Goal: Task Accomplishment & Management: Complete application form

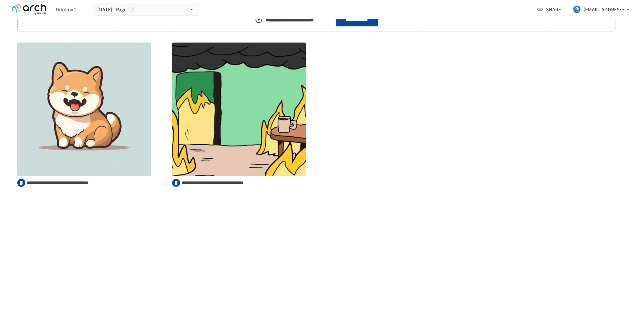
scroll to position [2074, 0]
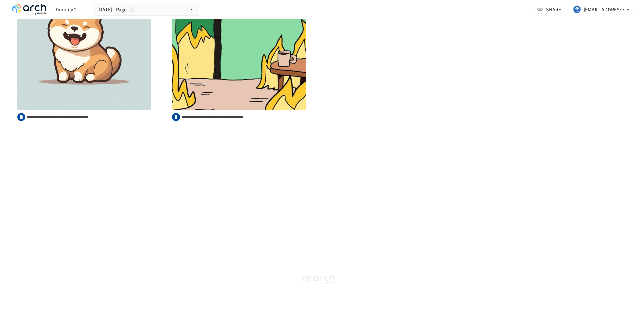
click at [9, 137] on icon "button" at bounding box center [7, 140] width 7 height 7
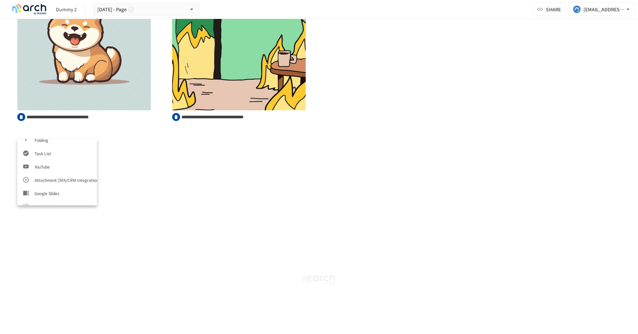
scroll to position [332, 0]
click at [50, 181] on li "Product registration [SFA/CRM integration]" at bounding box center [57, 185] width 80 height 13
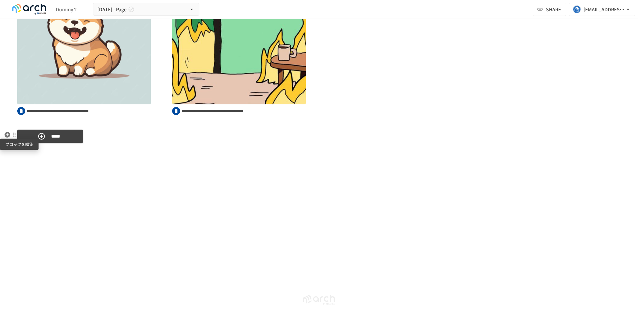
click at [15, 135] on div at bounding box center [14, 134] width 5 height 5
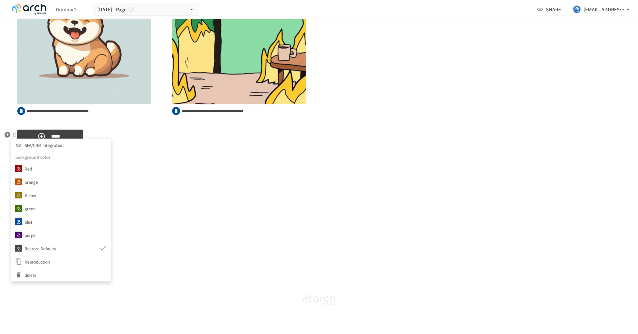
click at [65, 145] on li "SFA/CRM integration" at bounding box center [61, 144] width 100 height 13
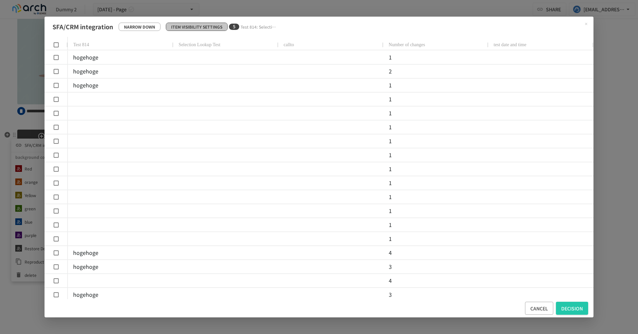
click at [205, 26] on font "Item visibility settings" at bounding box center [196, 27] width 51 height 6
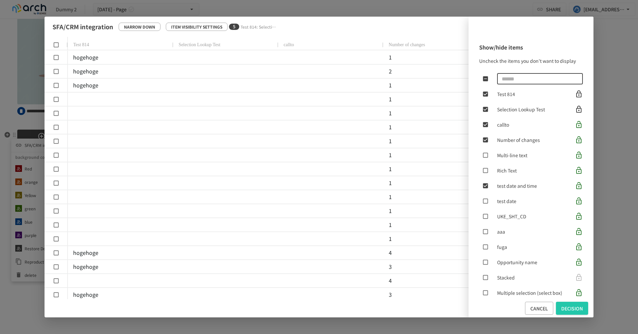
click at [536, 79] on input "text" at bounding box center [540, 78] width 86 height 13
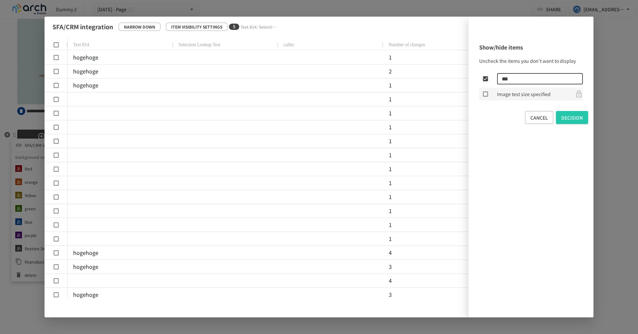
type input "***"
click at [511, 92] on font "Image test size specified" at bounding box center [523, 94] width 53 height 7
click at [571, 120] on font "decision" at bounding box center [572, 117] width 22 height 7
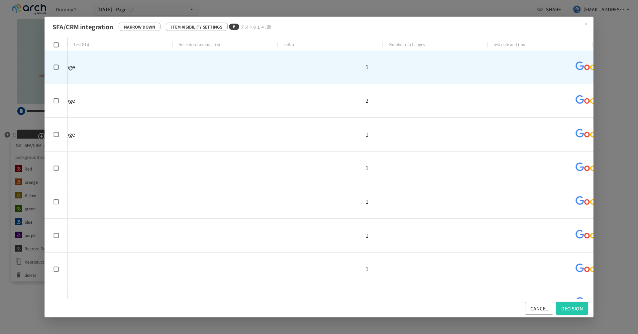
scroll to position [0, 66]
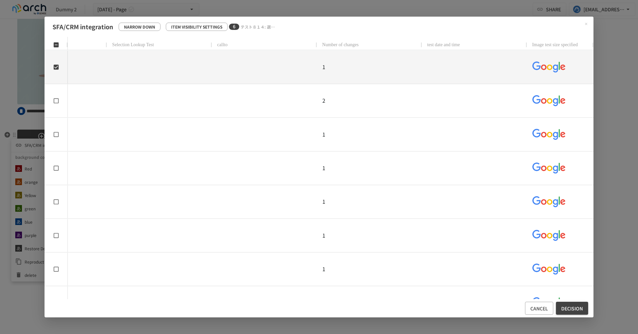
click at [577, 305] on font "decision" at bounding box center [572, 308] width 22 height 9
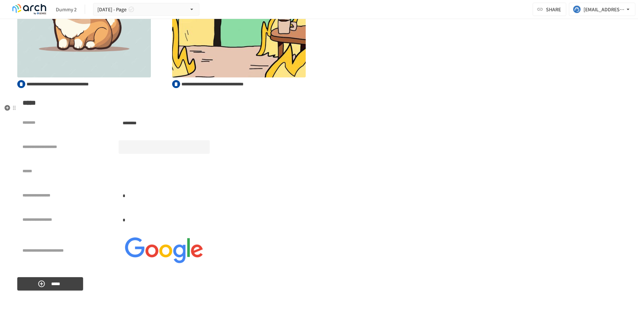
scroll to position [2132, 0]
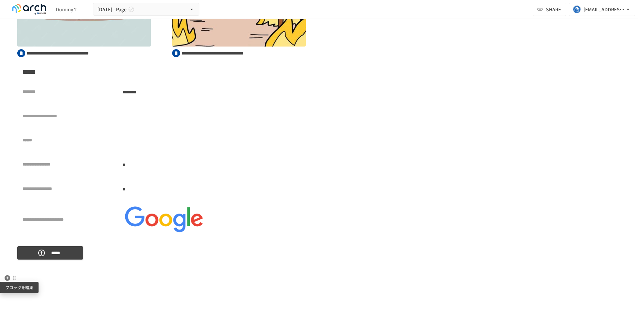
click at [13, 276] on div at bounding box center [14, 277] width 5 height 5
click at [5, 280] on div at bounding box center [319, 167] width 638 height 334
click at [5, 278] on icon "button" at bounding box center [8, 278] width 6 height 6
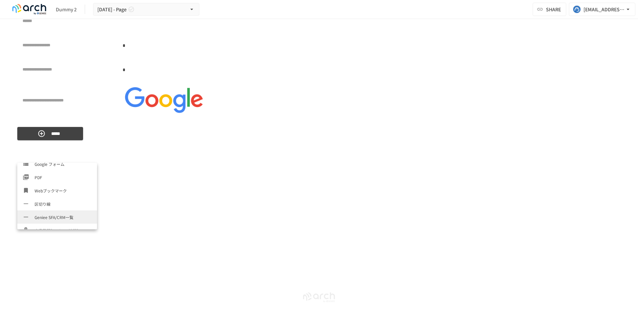
scroll to position [332, 0]
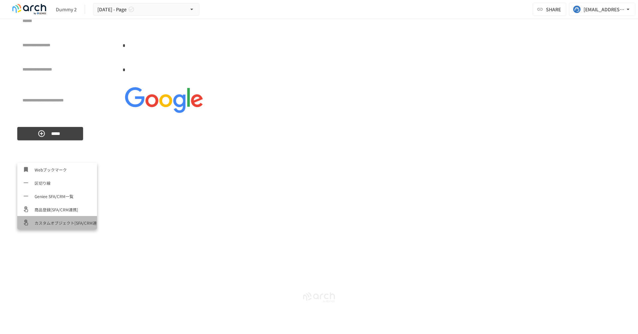
click at [59, 218] on li "カスタムオブジェクト[SFA/CRM連携]" at bounding box center [57, 222] width 80 height 13
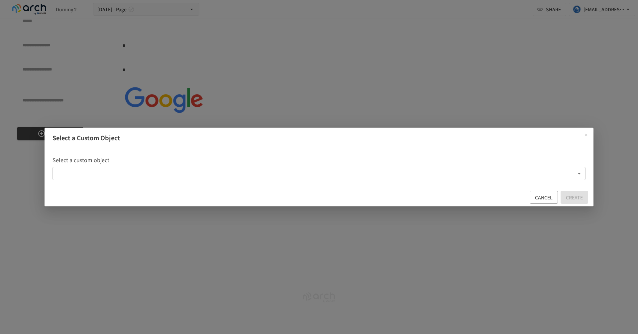
click at [225, 175] on body "**********" at bounding box center [319, 160] width 638 height 320
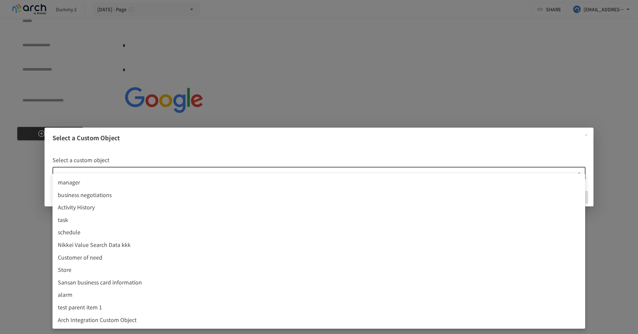
click at [218, 207] on span "Activity History" at bounding box center [319, 207] width 522 height 9
type input "**********"
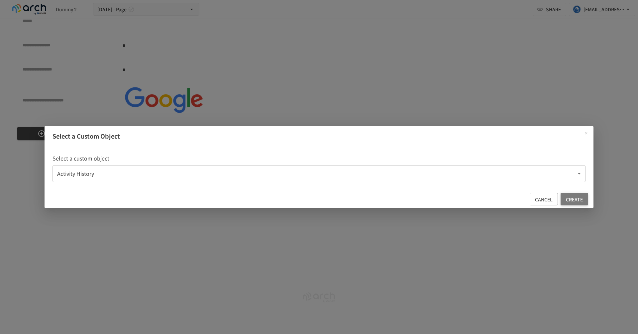
click at [575, 201] on font "create" at bounding box center [574, 199] width 17 height 7
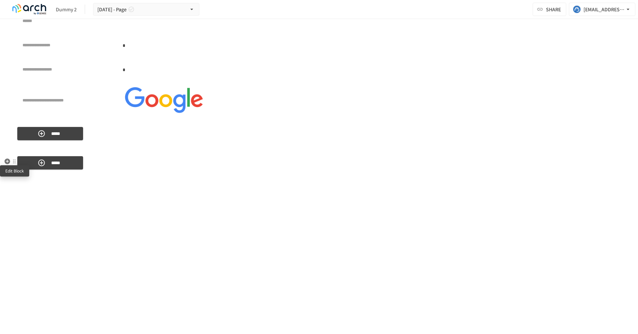
click at [14, 164] on div at bounding box center [14, 161] width 6 height 8
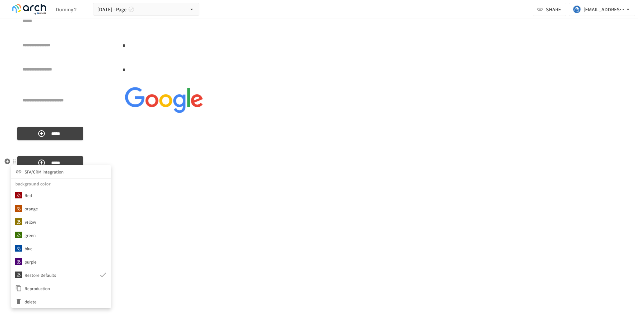
click at [44, 169] on font "SFA/CRM integration" at bounding box center [44, 172] width 39 height 6
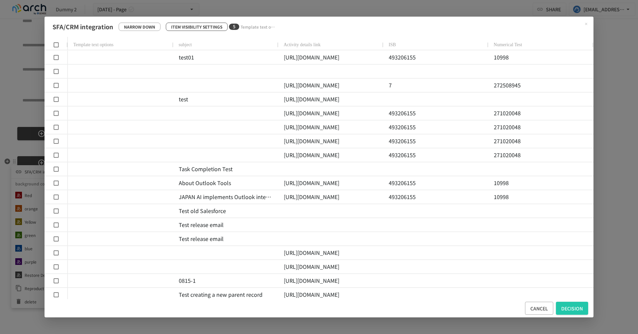
click at [207, 27] on font "Item visibility settings" at bounding box center [196, 27] width 51 height 6
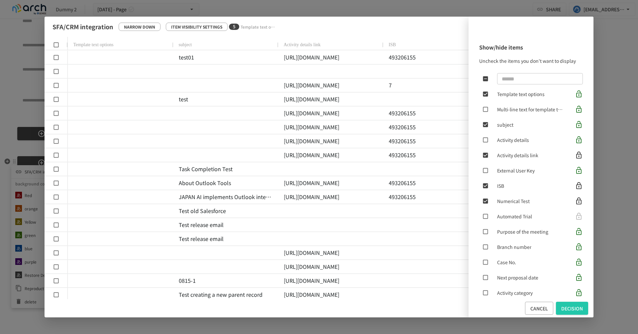
click at [530, 70] on div "Show/hide items Uncheck the items you don't want to display ​ Template text opt…" at bounding box center [530, 167] width 125 height 264
click at [530, 72] on input "text" at bounding box center [540, 78] width 86 height 13
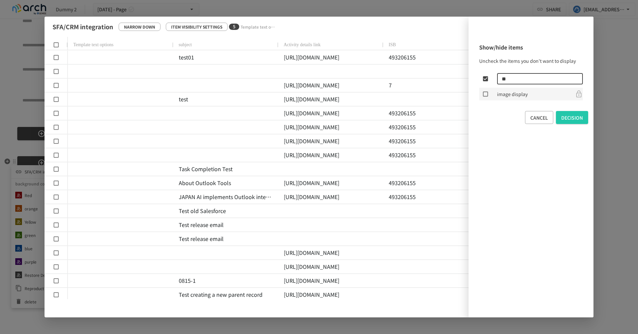
type input "**"
click at [575, 113] on font "decision" at bounding box center [572, 117] width 22 height 9
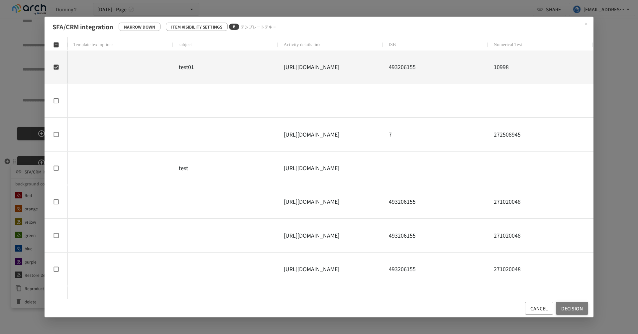
click at [569, 308] on font "decision" at bounding box center [572, 308] width 22 height 7
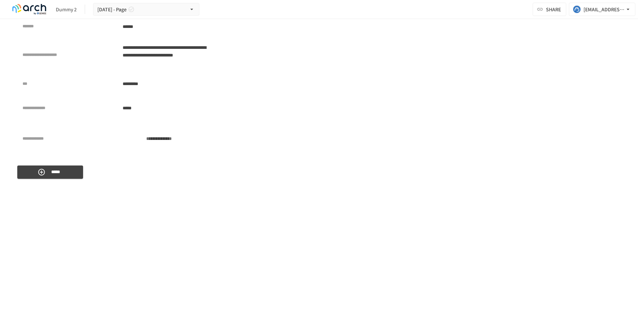
scroll to position [2377, 0]
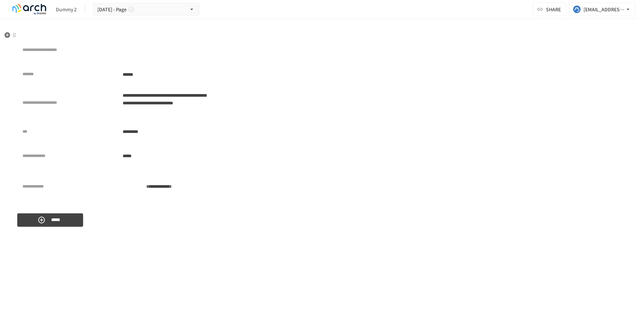
click at [152, 189] on font "**********" at bounding box center [159, 186] width 26 height 5
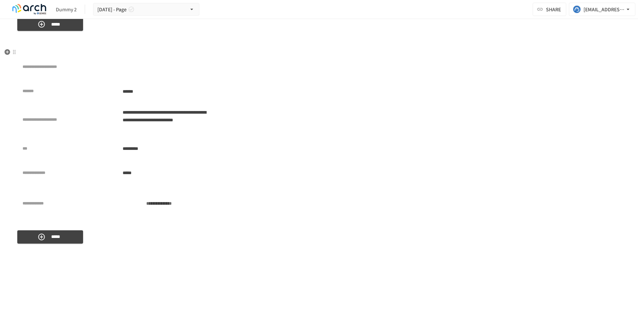
scroll to position [2339, 0]
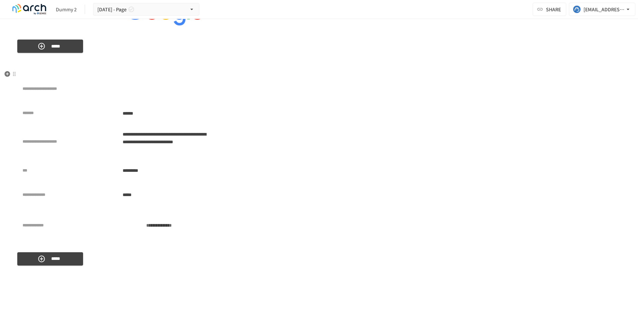
click at [16, 77] on div at bounding box center [14, 74] width 6 height 8
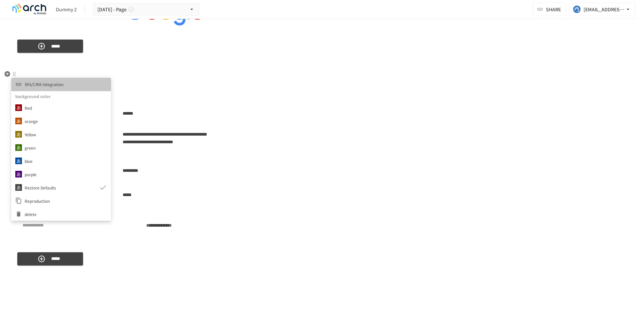
click at [27, 83] on font "SFA/CRM integration" at bounding box center [44, 84] width 39 height 6
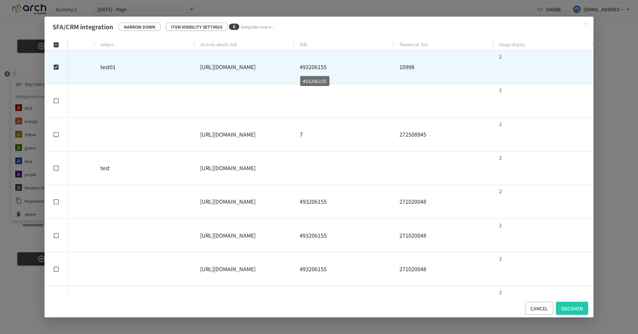
scroll to position [0, 0]
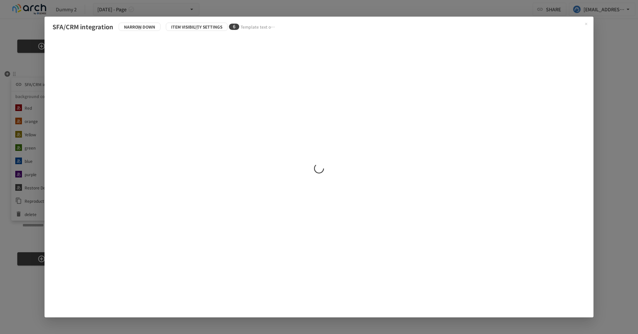
click at [624, 41] on div "SFA/CRM integration Narrow down Item visibility settings 6 Template text option…" at bounding box center [319, 167] width 638 height 334
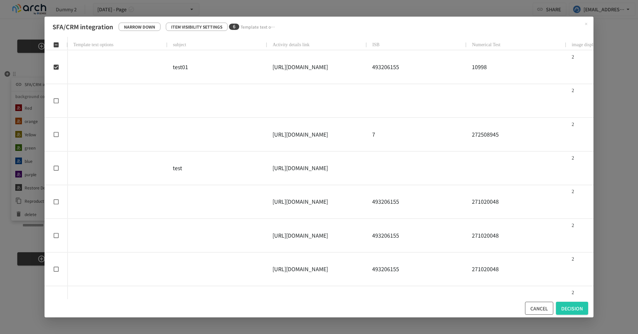
click at [533, 309] on font "cancel" at bounding box center [539, 308] width 18 height 7
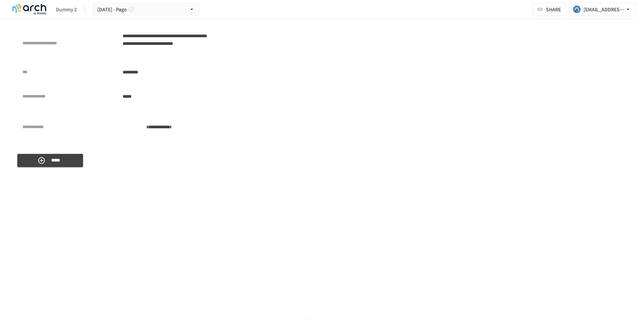
scroll to position [2487, 0]
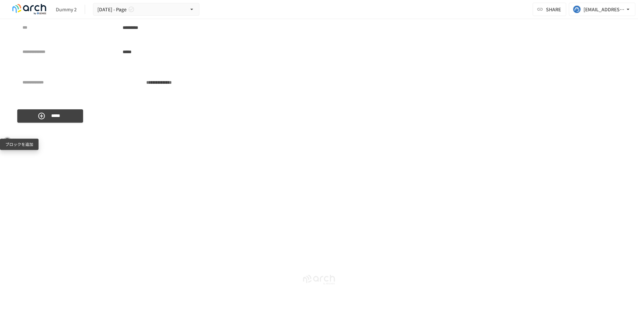
click at [11, 137] on button "button" at bounding box center [7, 141] width 8 height 8
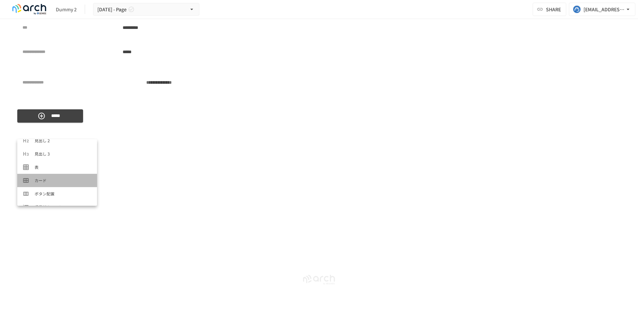
click at [51, 180] on span "カード" at bounding box center [63, 180] width 57 height 6
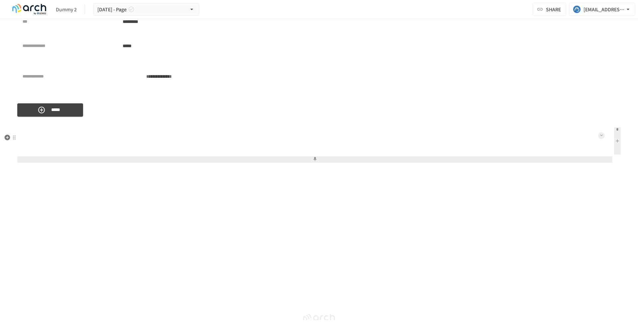
click at [601, 139] on button at bounding box center [601, 135] width 7 height 7
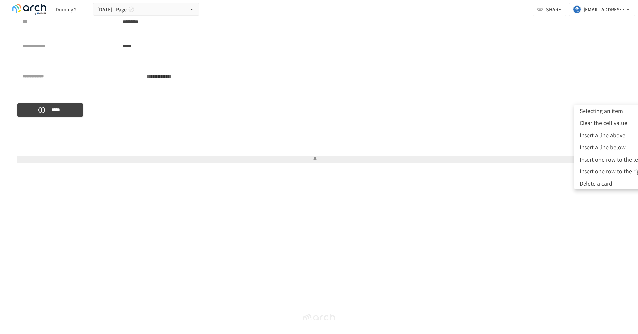
click at [607, 114] on font "Selecting an item" at bounding box center [601, 111] width 44 height 8
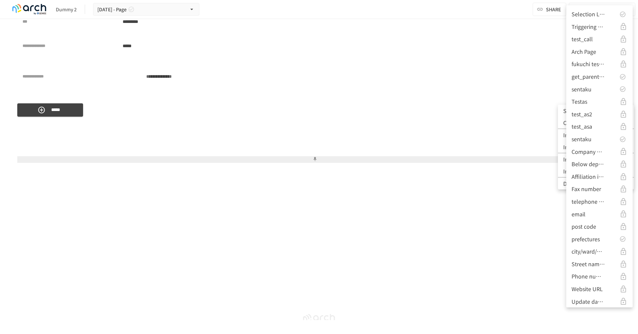
click at [610, 14] on div "Selection Lookup Test" at bounding box center [599, 14] width 56 height 9
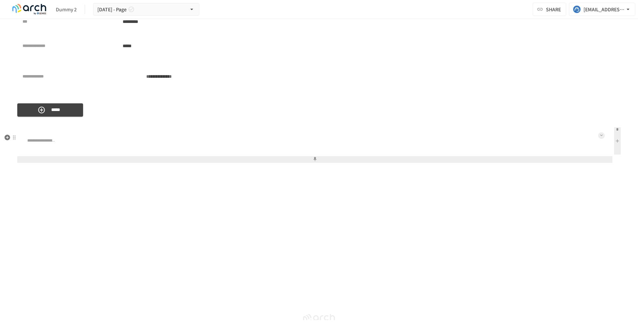
click at [601, 139] on button at bounding box center [601, 135] width 7 height 7
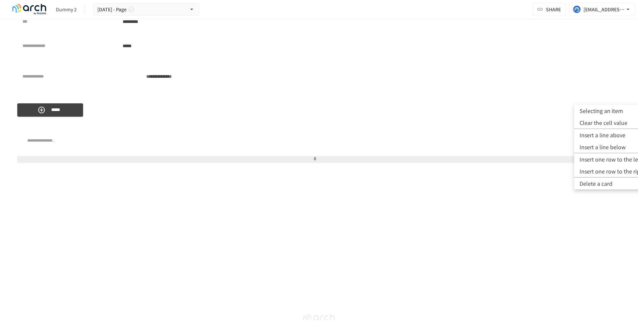
click at [605, 111] on font "Selecting an item" at bounding box center [601, 111] width 44 height 8
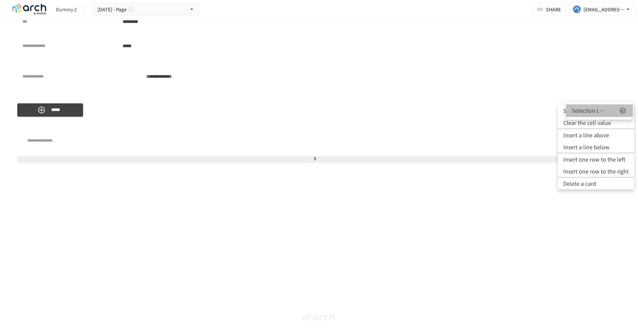
click at [621, 109] on icon at bounding box center [622, 110] width 7 height 7
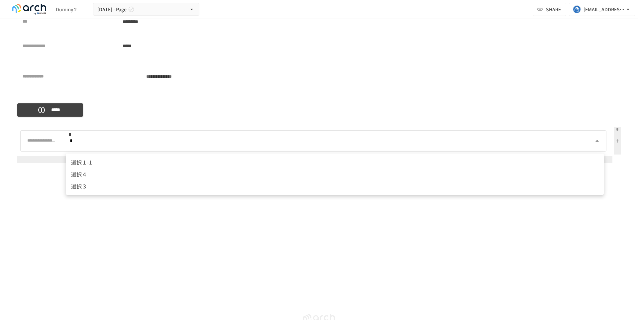
click at [589, 147] on body "**********" at bounding box center [319, 160] width 638 height 320
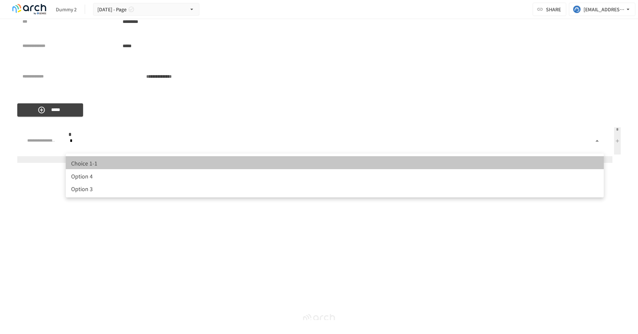
click at [575, 163] on li "Choice 1-1" at bounding box center [335, 162] width 538 height 13
type input "*"
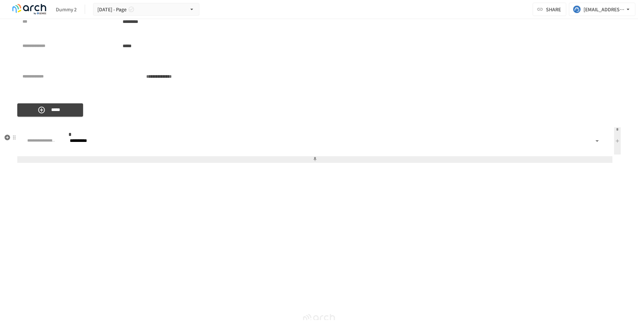
click at [565, 163] on button at bounding box center [314, 159] width 595 height 7
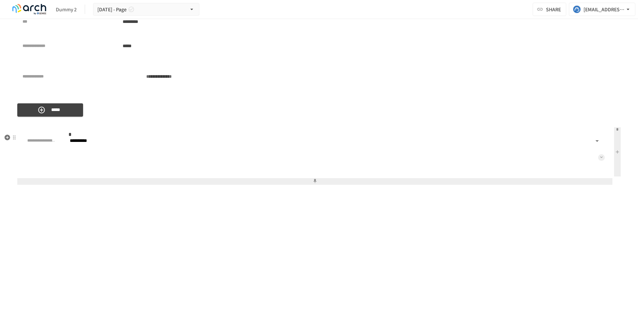
click at [602, 158] on icon at bounding box center [601, 157] width 3 height 3
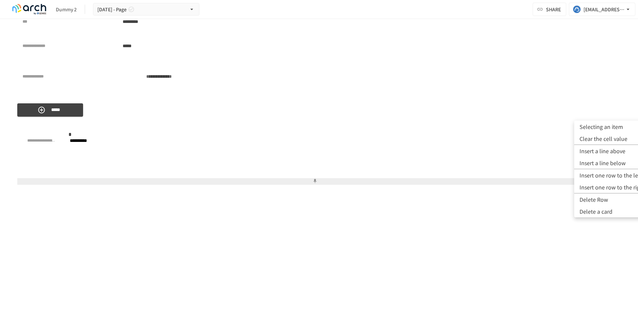
click at [603, 124] on font "Selecting an item" at bounding box center [601, 127] width 44 height 8
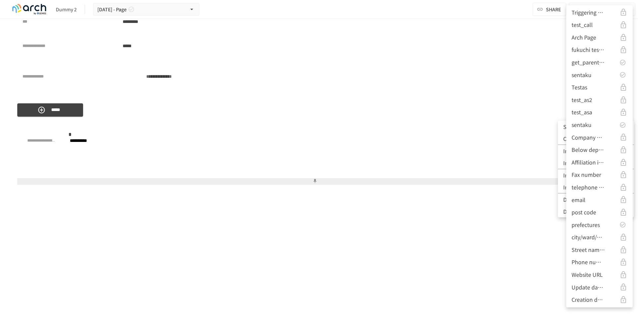
scroll to position [0, 0]
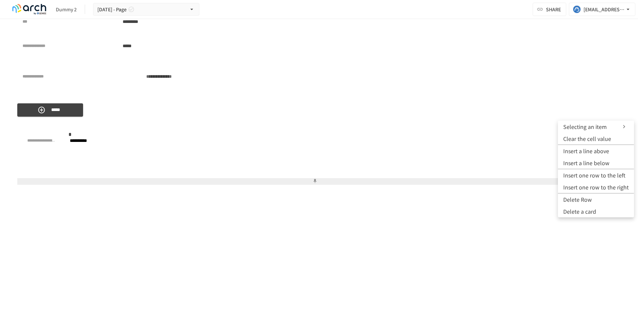
click at [170, 103] on div at bounding box center [319, 167] width 638 height 334
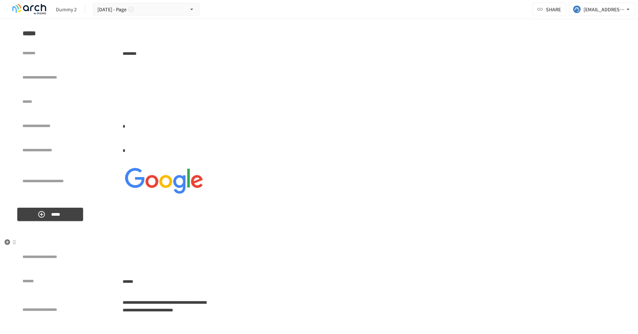
scroll to position [2129, 0]
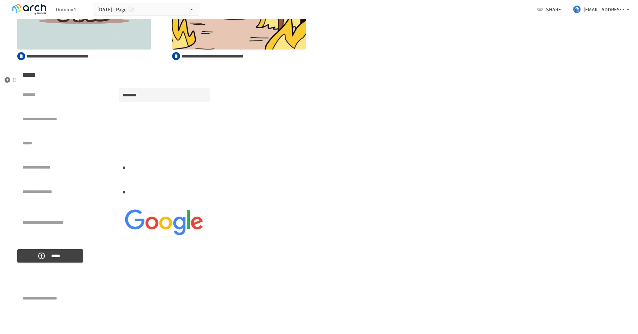
click at [144, 102] on div "********" at bounding box center [164, 95] width 91 height 14
click at [150, 102] on div "********" at bounding box center [164, 95] width 91 height 14
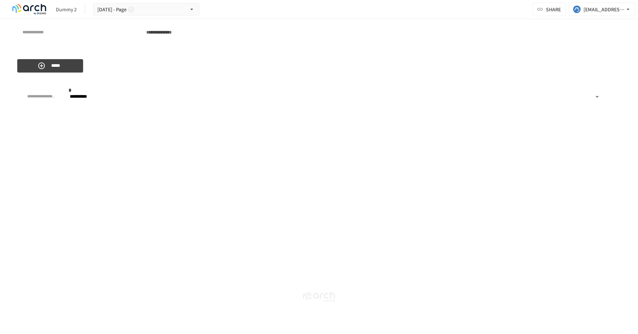
scroll to position [2529, 0]
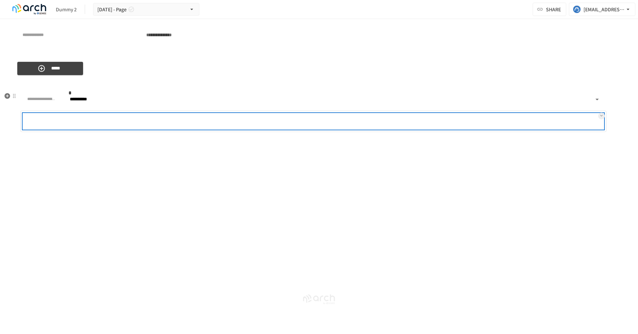
click at [142, 124] on div at bounding box center [334, 121] width 537 height 13
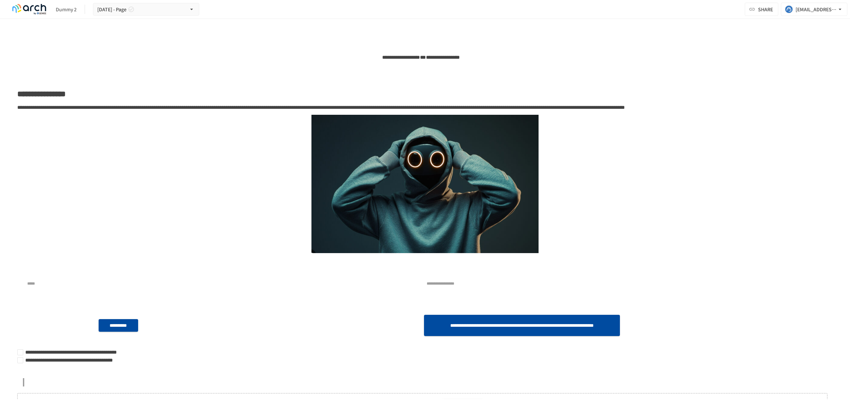
scroll to position [0, 0]
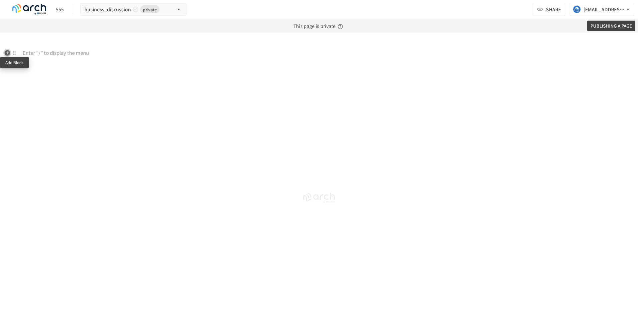
click at [6, 52] on icon "button" at bounding box center [8, 53] width 6 height 6
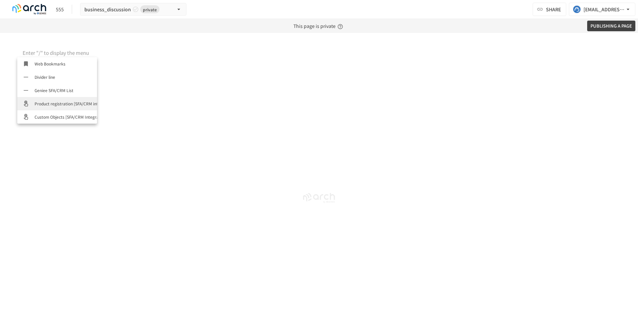
click at [55, 103] on font "Product registration [SFA/CRM integration]" at bounding box center [75, 104] width 81 height 6
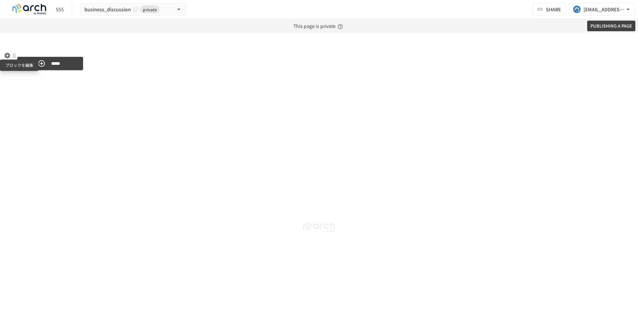
click at [13, 54] on div at bounding box center [14, 55] width 5 height 5
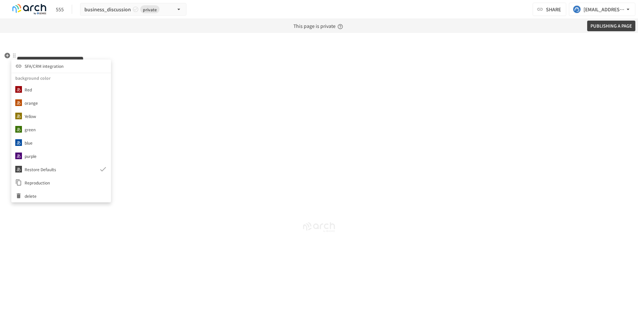
click at [40, 65] on font "SFA/CRM integration" at bounding box center [44, 66] width 39 height 6
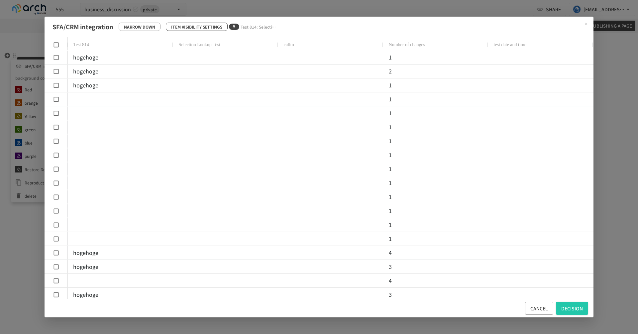
click at [209, 28] on font "Item visibility settings" at bounding box center [196, 27] width 51 height 6
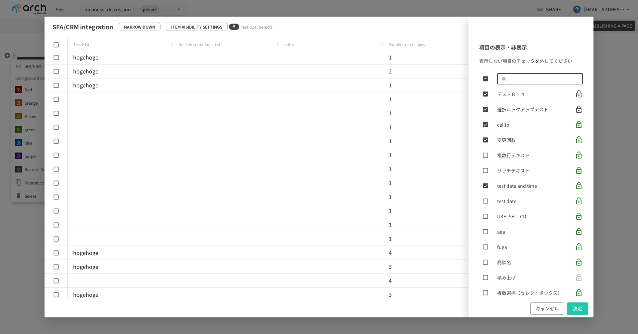
click at [516, 79] on input "text" at bounding box center [540, 78] width 86 height 13
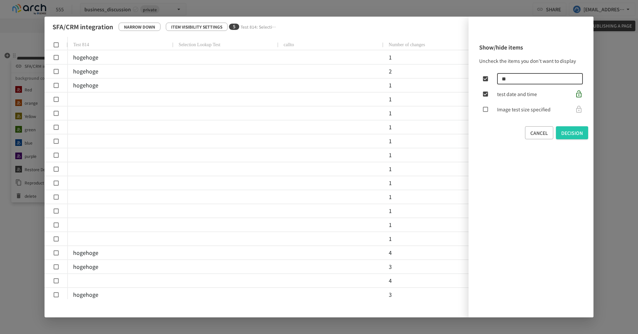
type input "**"
click at [476, 112] on div "Show/hide items Uncheck the items you don't want to display ** ​ test date and …" at bounding box center [530, 79] width 125 height 88
click at [564, 130] on font "decision" at bounding box center [572, 133] width 22 height 7
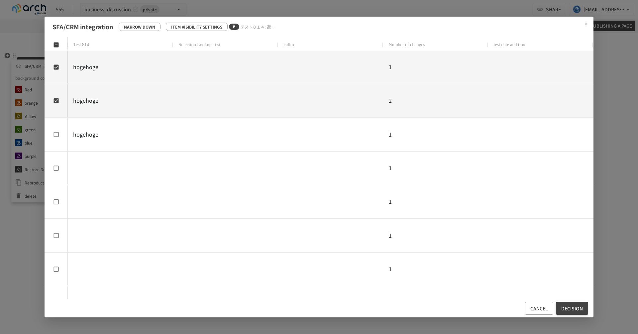
click at [559, 305] on button "decision" at bounding box center [572, 308] width 32 height 13
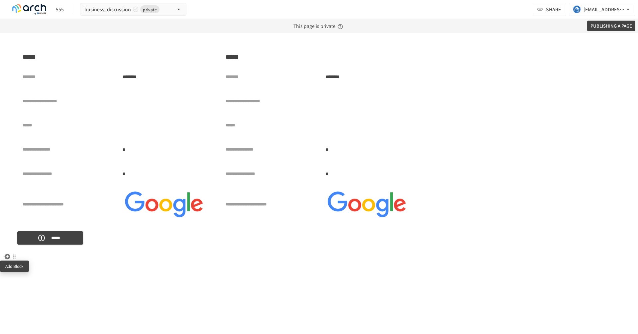
click at [6, 259] on icon "button" at bounding box center [8, 257] width 6 height 6
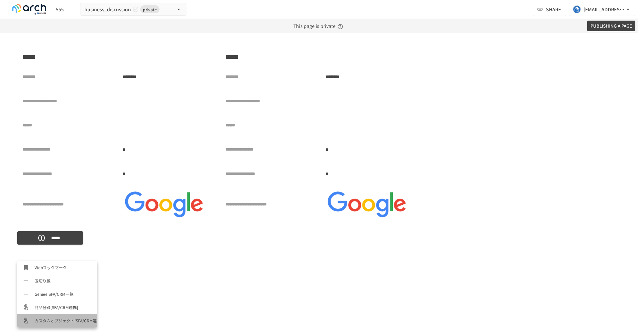
click at [63, 317] on span "カスタムオブジェクト[SFA/CRM連携]" at bounding box center [63, 320] width 57 height 6
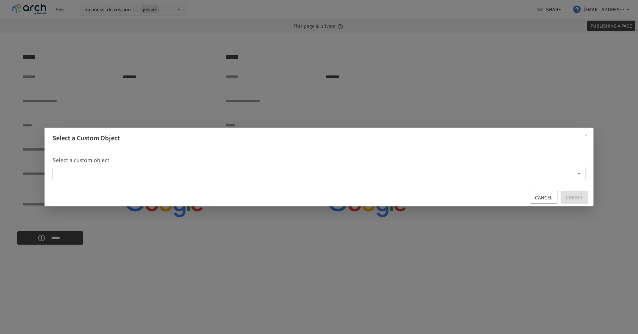
click at [361, 174] on body "**********" at bounding box center [319, 167] width 638 height 334
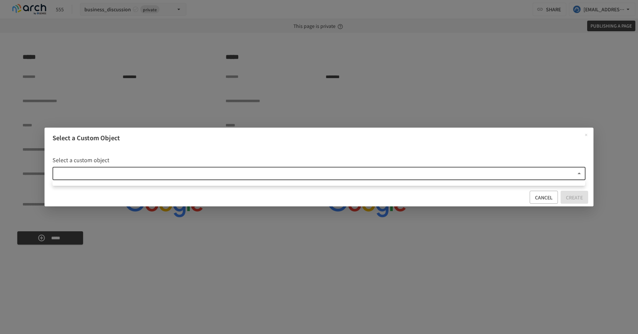
click at [408, 169] on div at bounding box center [319, 167] width 638 height 334
click at [542, 196] on font "cancel" at bounding box center [544, 197] width 18 height 7
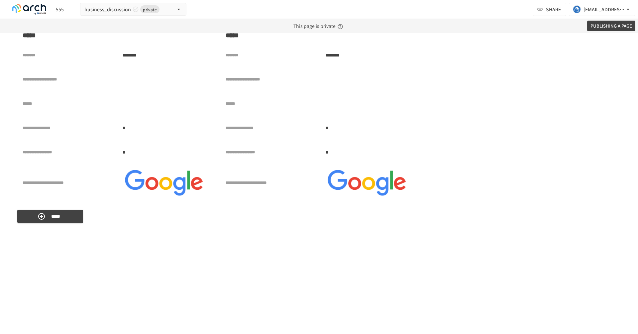
scroll to position [48, 0]
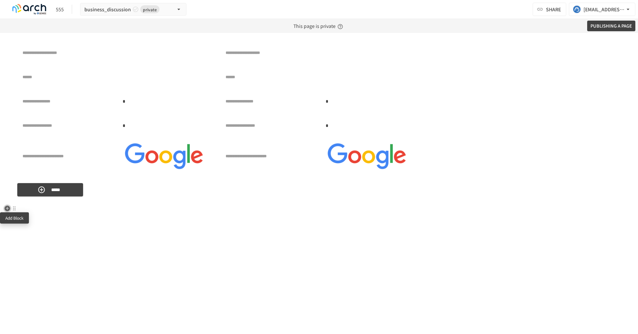
click at [6, 208] on icon "button" at bounding box center [8, 209] width 6 height 6
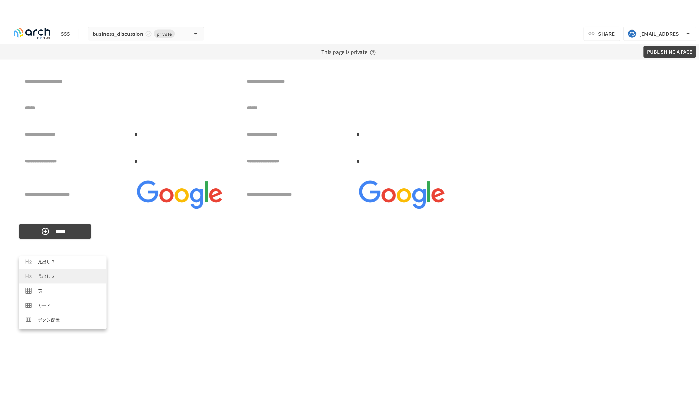
scroll to position [43, 0]
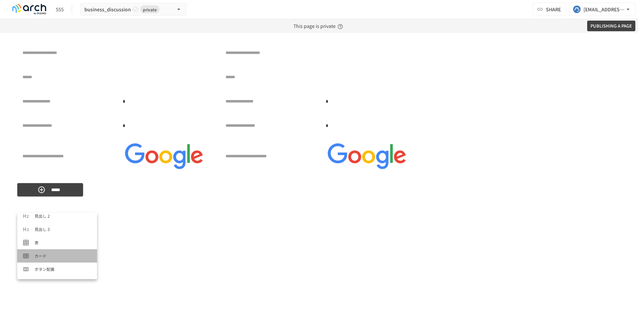
click at [54, 254] on span "カード" at bounding box center [63, 255] width 57 height 6
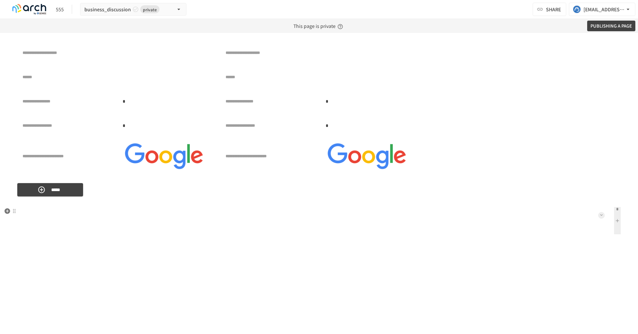
click at [600, 214] on icon at bounding box center [601, 215] width 3 height 3
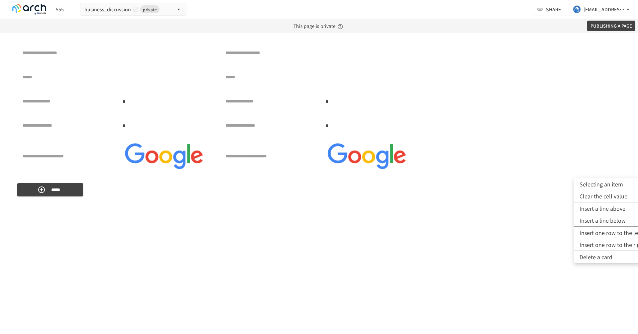
click at [608, 183] on font "Selecting an item" at bounding box center [601, 184] width 44 height 8
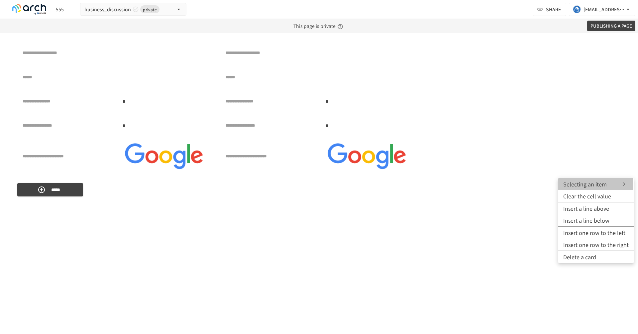
click at [567, 184] on font "Selecting an item" at bounding box center [585, 184] width 44 height 8
click at [563, 184] on font "Selecting an item" at bounding box center [585, 184] width 44 height 8
click at [561, 185] on li "Selecting an item" at bounding box center [596, 184] width 76 height 12
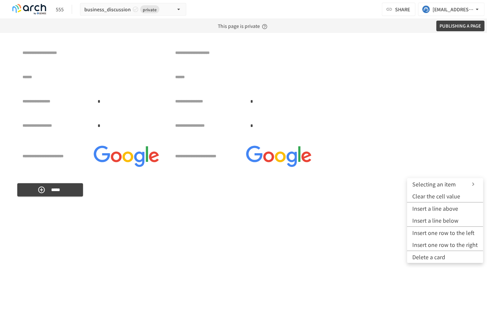
click at [413, 185] on font "Selecting an item" at bounding box center [434, 184] width 44 height 8
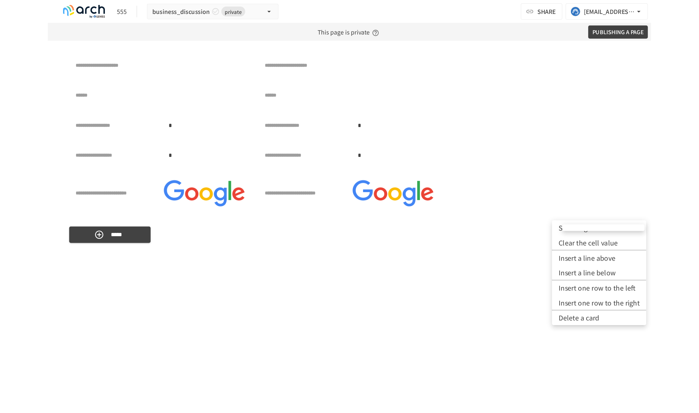
scroll to position [48, 0]
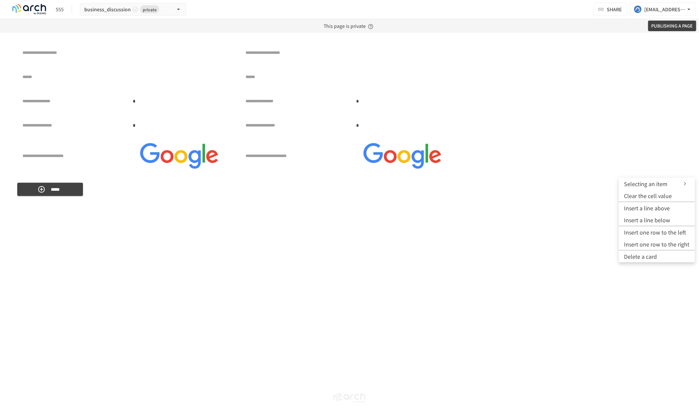
click at [26, 209] on div at bounding box center [349, 206] width 699 height 413
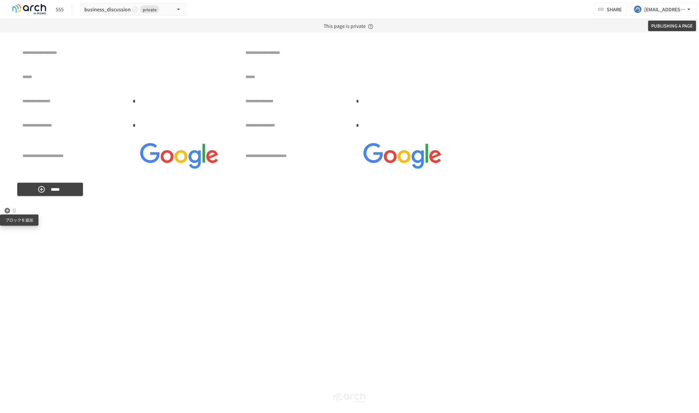
click at [4, 210] on icon "button" at bounding box center [7, 211] width 7 height 7
click at [637, 216] on icon at bounding box center [663, 215] width 3 height 3
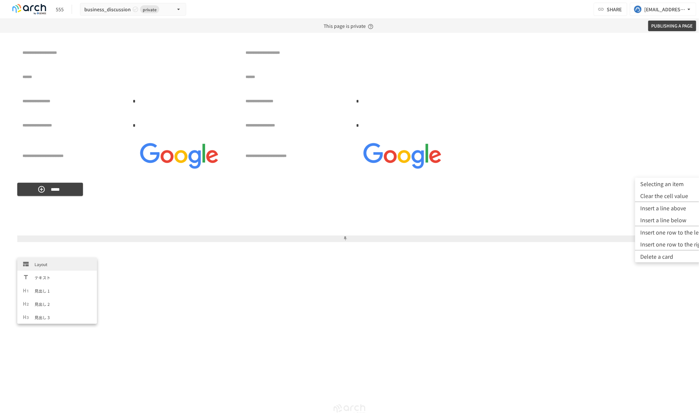
click at [637, 185] on font "Selecting an item" at bounding box center [663, 184] width 44 height 8
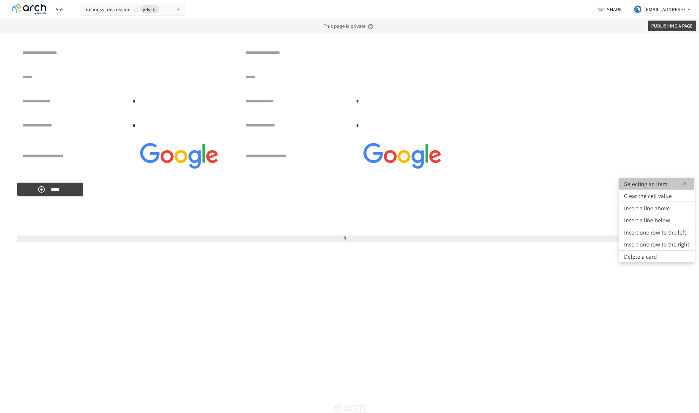
click at [629, 181] on font "Selecting an item" at bounding box center [647, 184] width 44 height 8
click at [626, 183] on font "Selecting an item" at bounding box center [647, 184] width 44 height 8
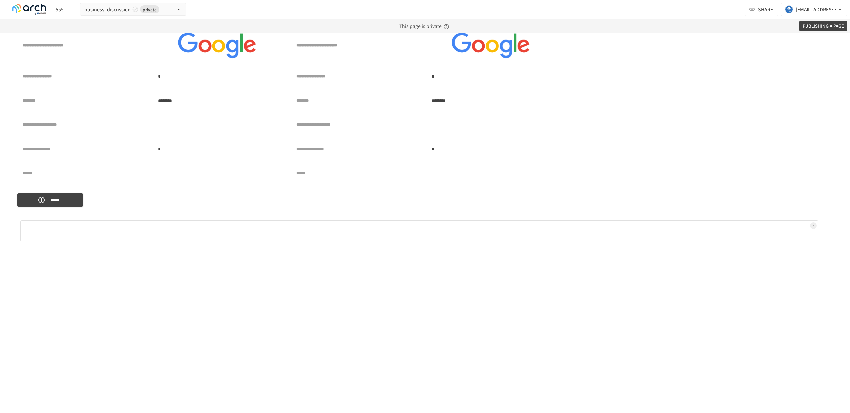
scroll to position [44, 0]
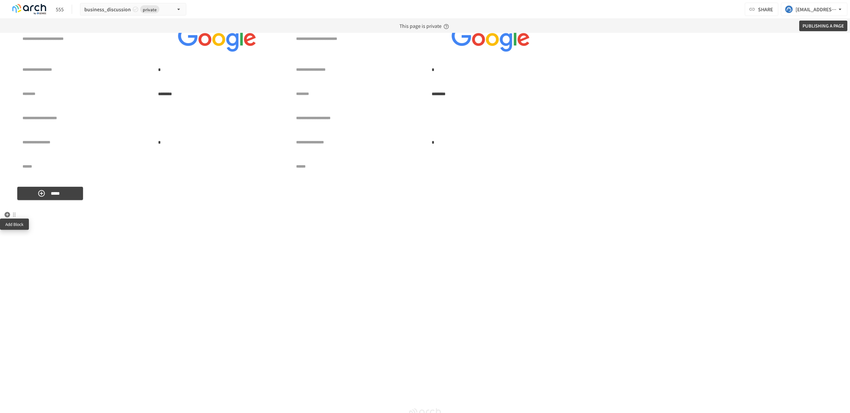
click at [8, 217] on icon "button" at bounding box center [8, 215] width 6 height 6
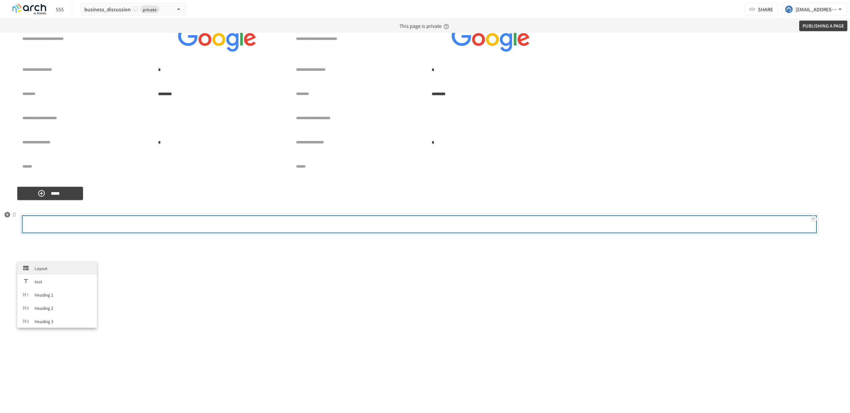
click at [70, 225] on p at bounding box center [70, 225] width 8 height 8
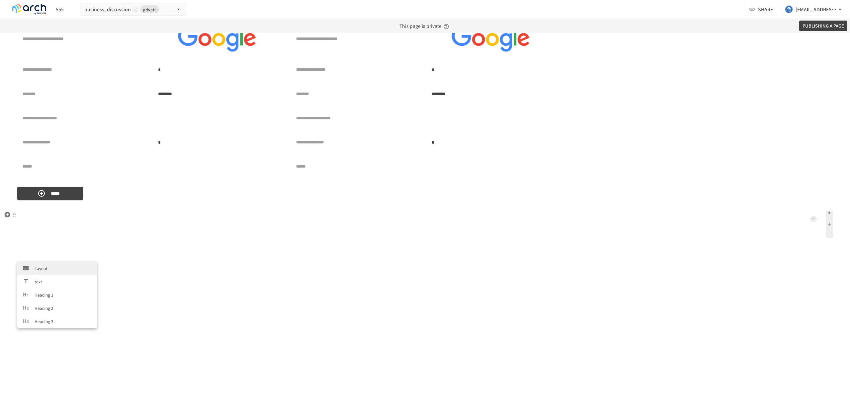
click at [813, 218] on icon at bounding box center [813, 219] width 3 height 3
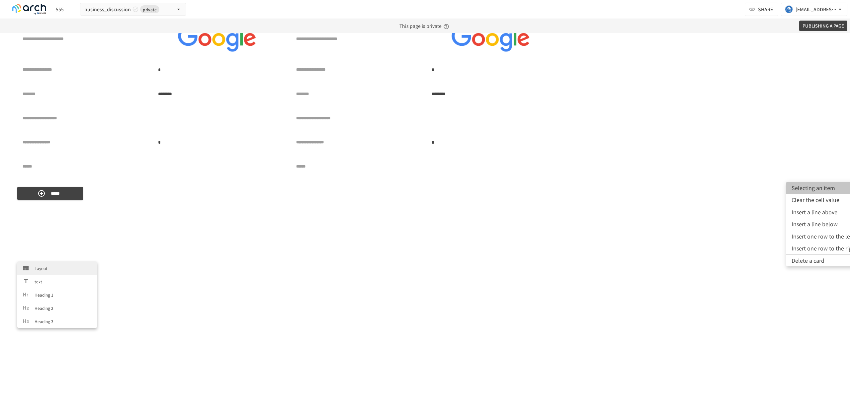
click at [819, 185] on font "Selecting an item" at bounding box center [814, 188] width 44 height 8
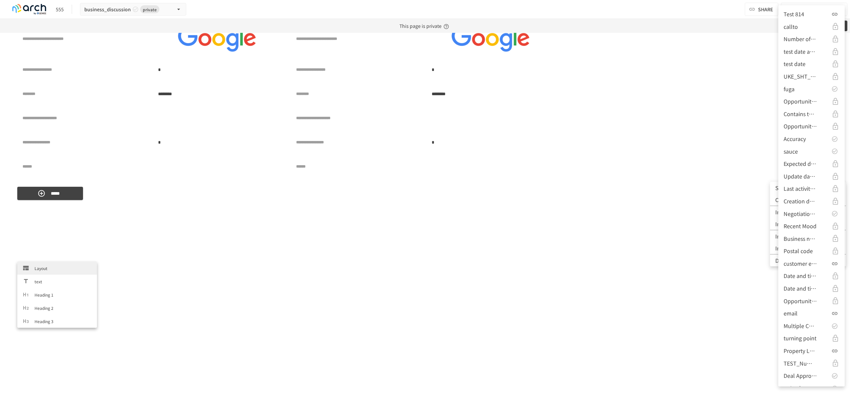
click at [805, 14] on div "Test 814" at bounding box center [812, 14] width 56 height 9
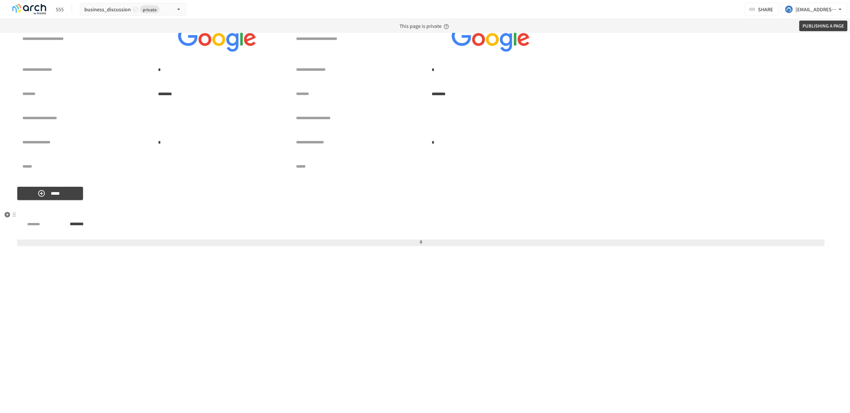
click at [189, 242] on button at bounding box center [420, 243] width 807 height 7
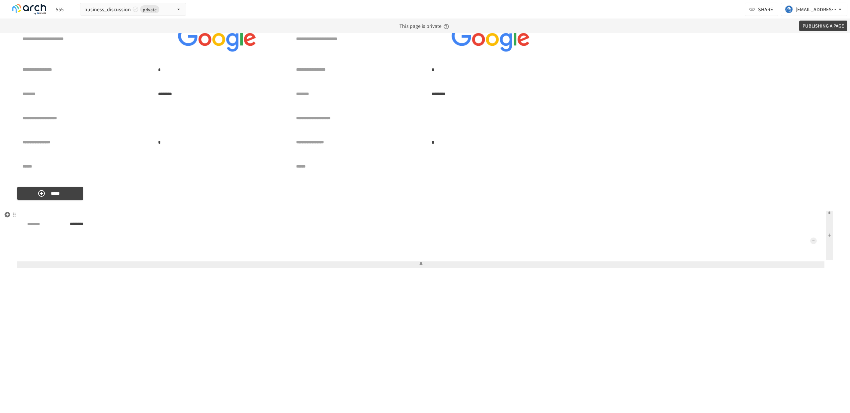
click at [812, 240] on button at bounding box center [813, 241] width 7 height 7
click at [813, 205] on font "Selecting an item" at bounding box center [814, 204] width 44 height 8
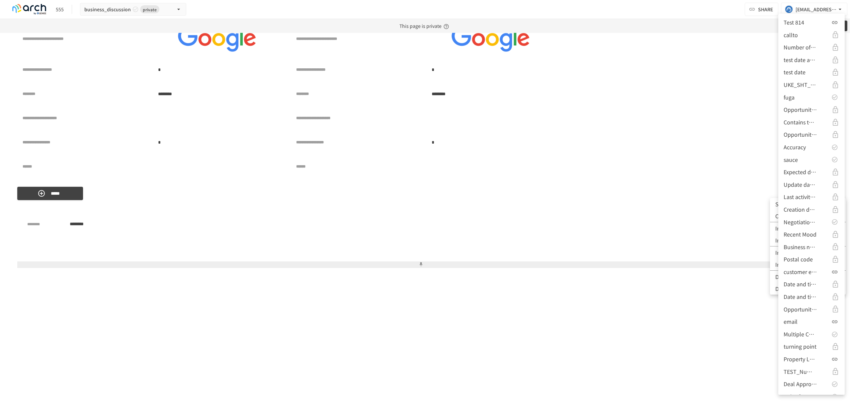
click at [836, 97] on icon at bounding box center [835, 97] width 7 height 7
click at [795, 100] on div "fuga" at bounding box center [812, 97] width 56 height 9
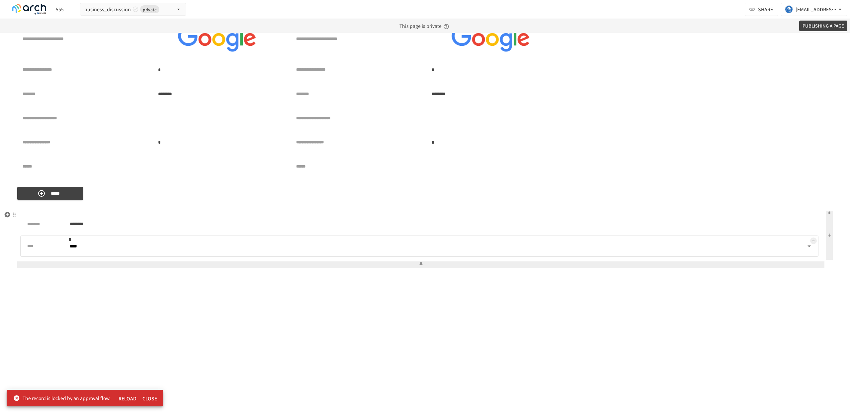
click at [808, 245] on body "**********" at bounding box center [425, 206] width 850 height 413
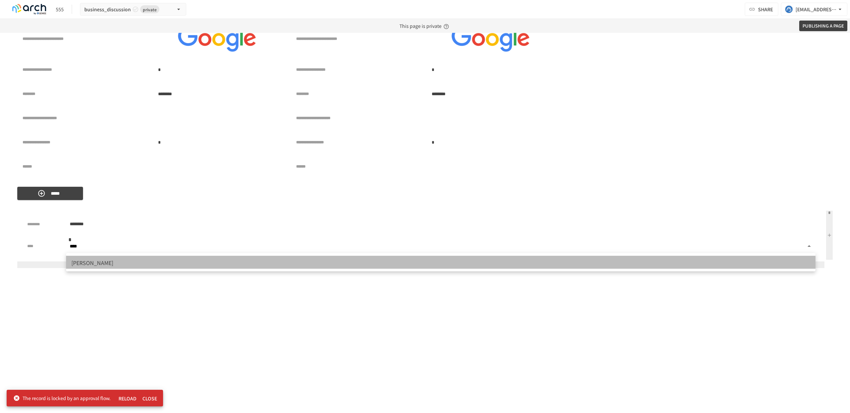
click at [775, 261] on li "hoge" at bounding box center [441, 262] width 750 height 13
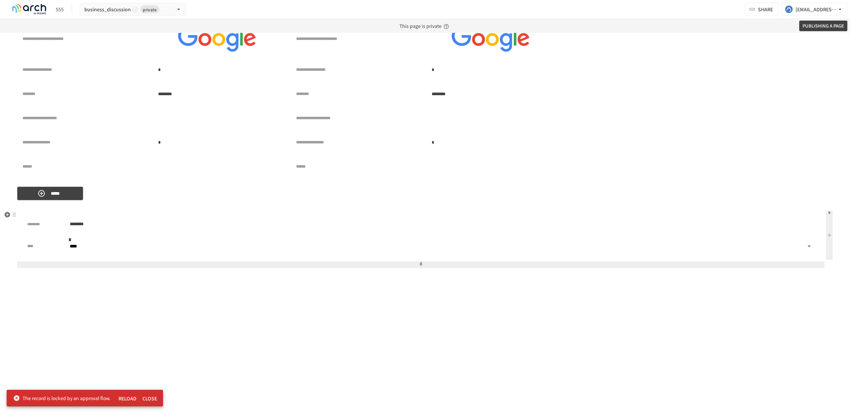
click at [753, 266] on button at bounding box center [420, 265] width 807 height 7
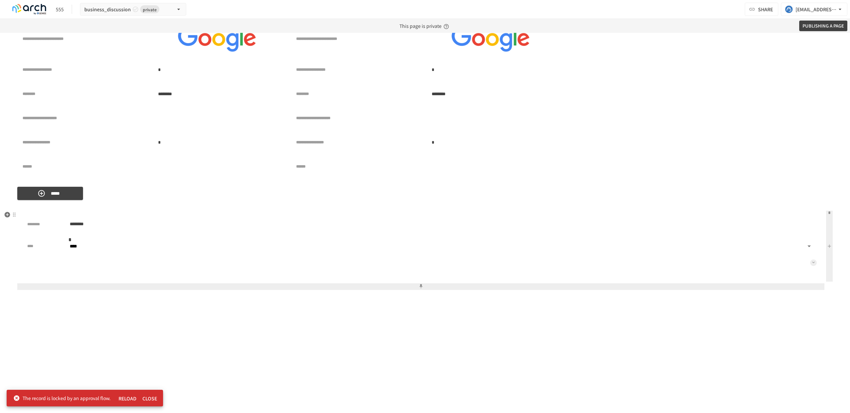
click at [812, 264] on icon at bounding box center [813, 262] width 3 height 3
click at [820, 230] on li "Selecting an item" at bounding box center [824, 226] width 76 height 12
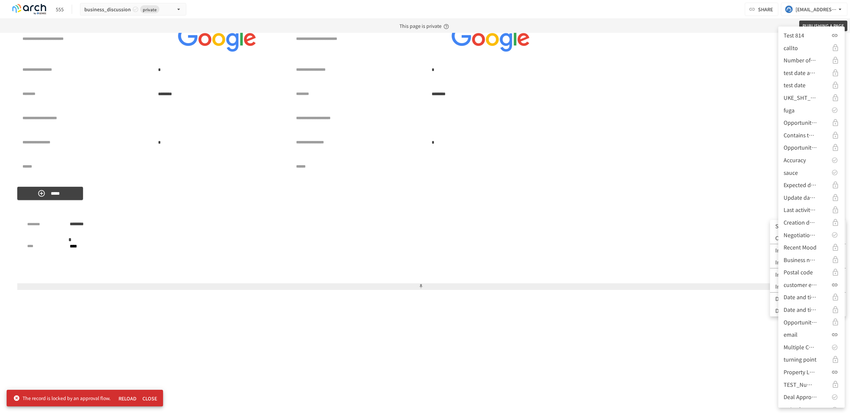
click at [807, 162] on div "Accuracy" at bounding box center [812, 160] width 56 height 9
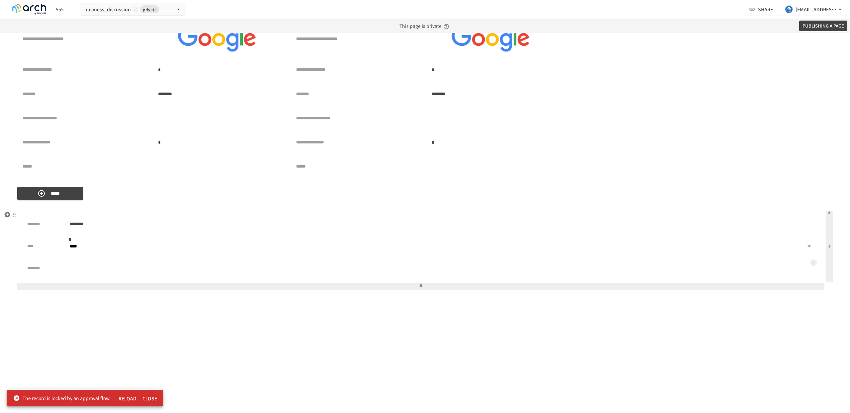
click at [814, 262] on icon at bounding box center [813, 262] width 3 height 3
click at [821, 226] on font "Selecting an item" at bounding box center [814, 226] width 44 height 8
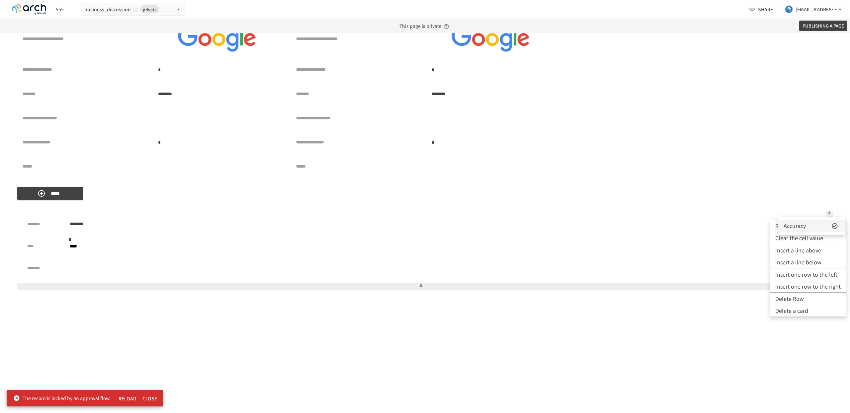
click at [836, 225] on icon at bounding box center [835, 226] width 7 height 7
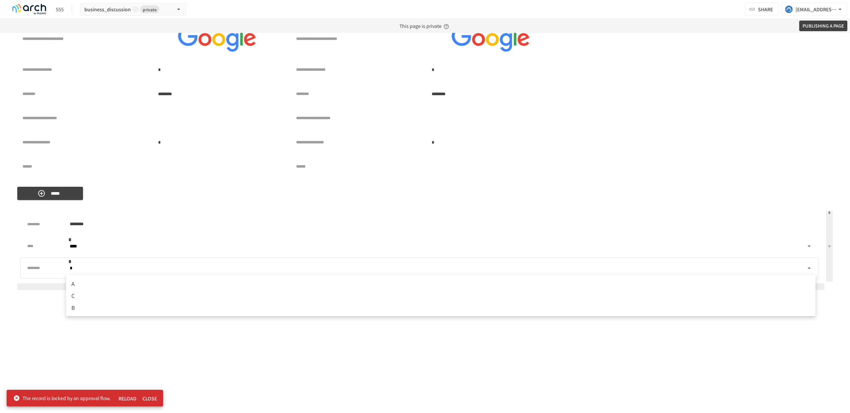
click at [810, 269] on body "**********" at bounding box center [425, 206] width 850 height 413
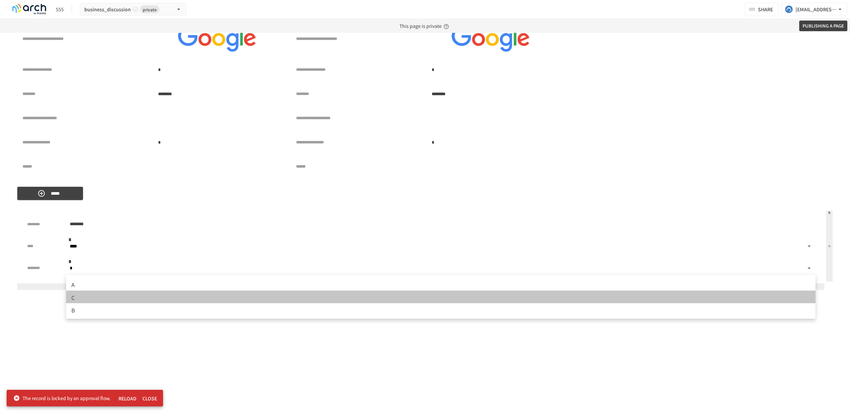
click at [749, 298] on li "C" at bounding box center [441, 297] width 750 height 13
type input "*"
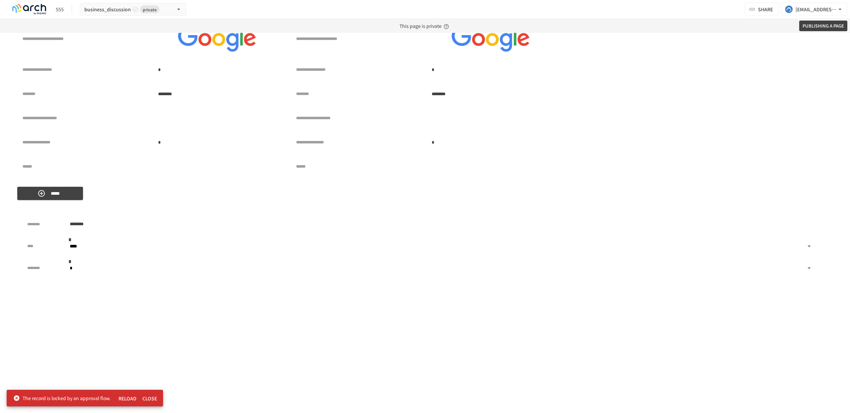
click at [124, 399] on font "Reload" at bounding box center [128, 399] width 18 height 7
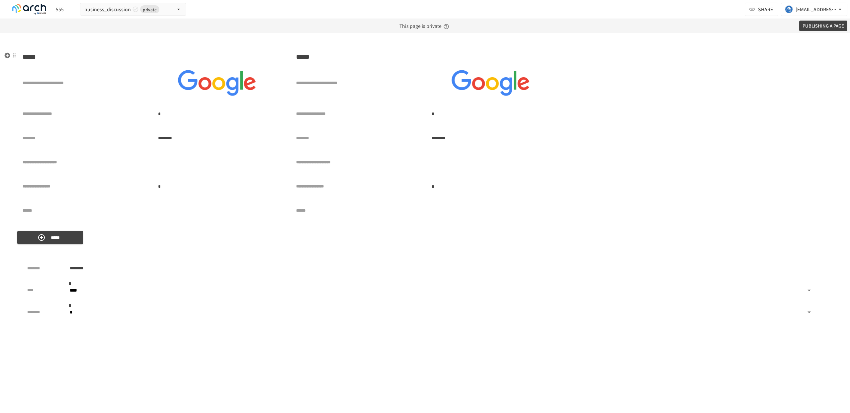
scroll to position [10, 0]
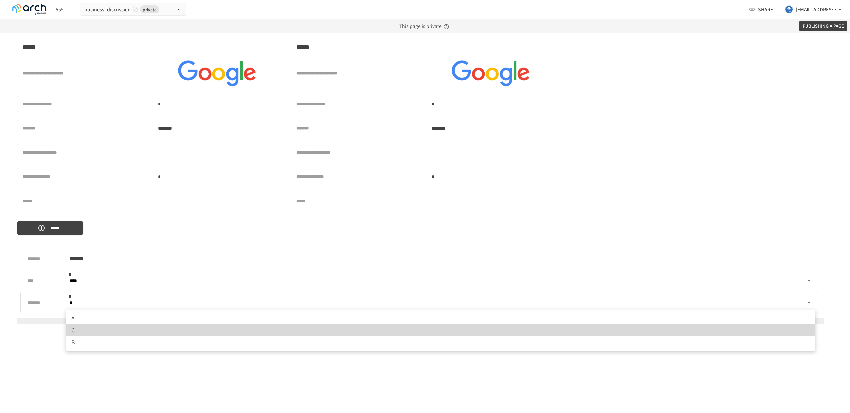
click at [152, 301] on body "**********" at bounding box center [425, 206] width 850 height 413
click at [155, 317] on li "A" at bounding box center [441, 318] width 750 height 13
type input "*"
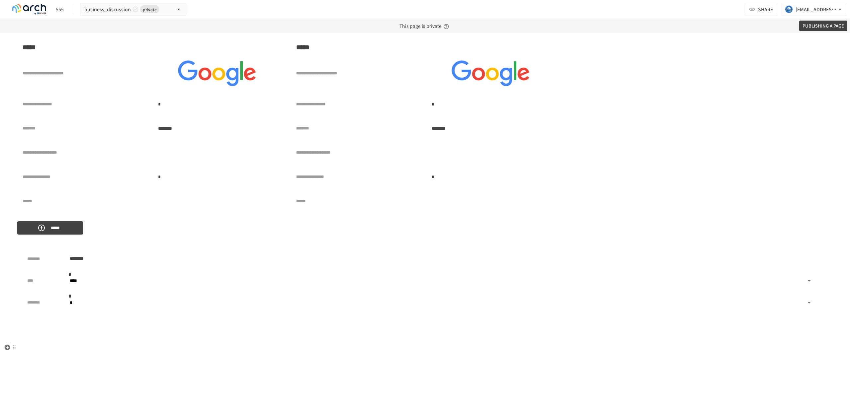
click at [405, 344] on p at bounding box center [425, 347] width 816 height 9
click at [410, 335] on p at bounding box center [425, 336] width 816 height 9
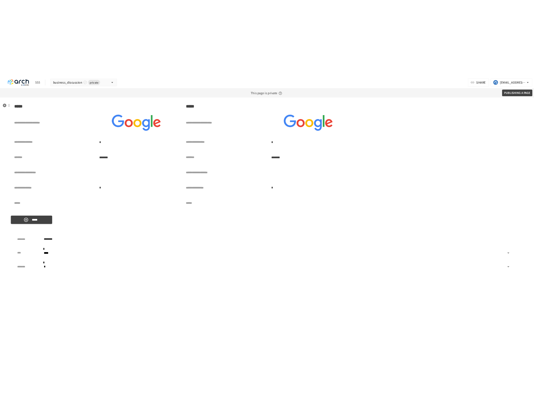
scroll to position [0, 0]
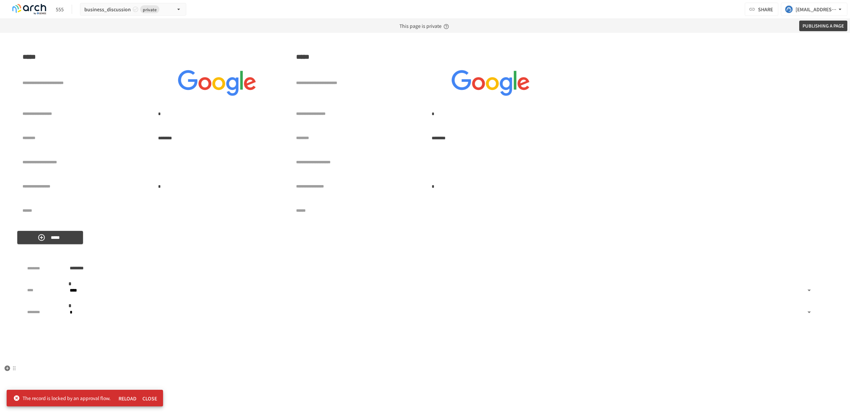
click at [183, 368] on p at bounding box center [425, 368] width 816 height 9
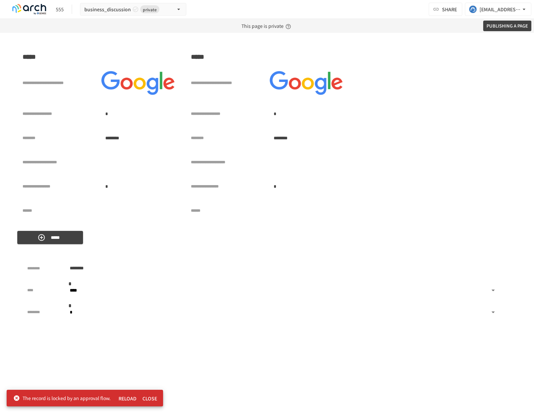
click at [85, 396] on font "The record is locked by an approval flow." at bounding box center [67, 398] width 88 height 7
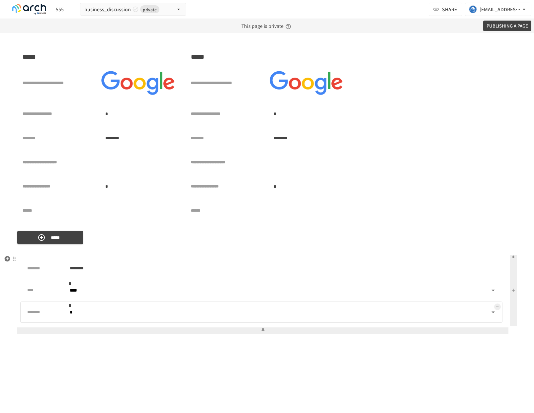
click at [492, 313] on body "**********" at bounding box center [267, 206] width 534 height 413
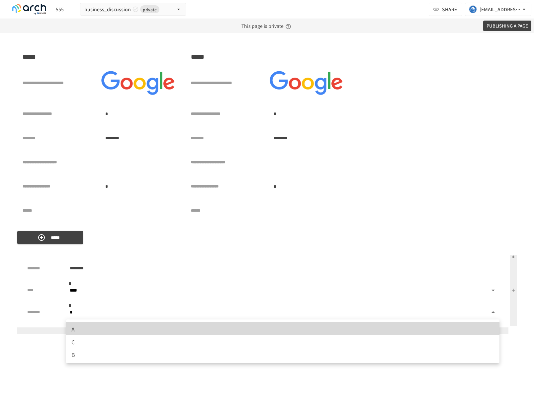
click at [457, 340] on li "C" at bounding box center [282, 341] width 433 height 13
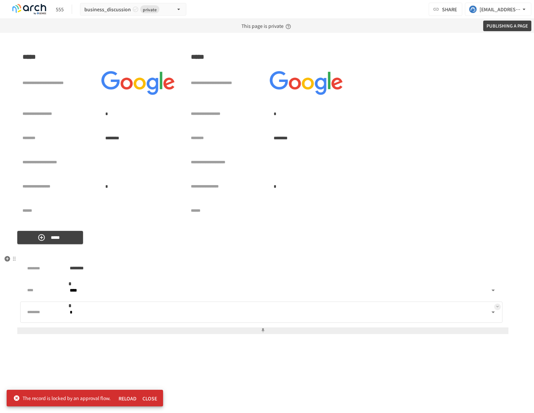
click at [139, 319] on body "**********" at bounding box center [267, 206] width 534 height 413
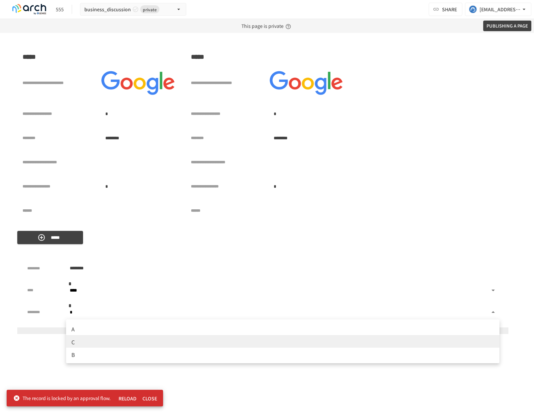
click at [136, 331] on li "A" at bounding box center [282, 328] width 433 height 13
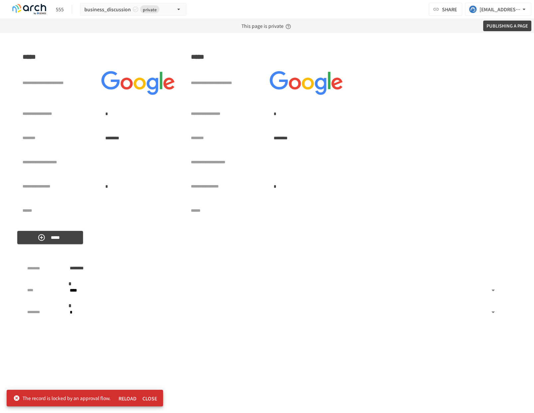
click at [151, 401] on font "close" at bounding box center [149, 399] width 15 height 7
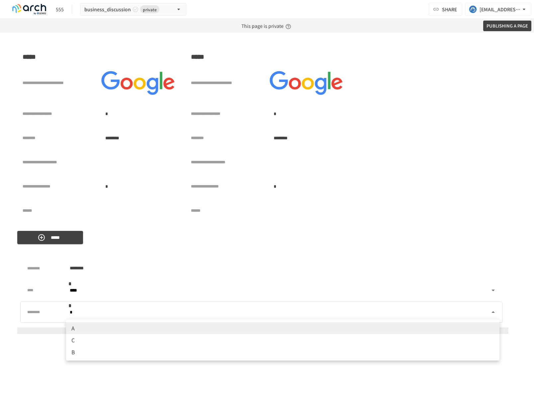
click at [142, 314] on body "**********" at bounding box center [267, 206] width 534 height 413
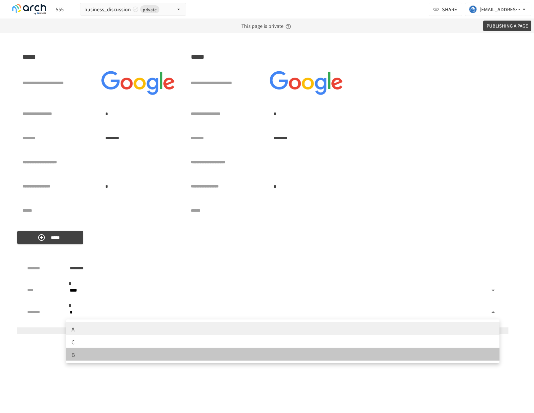
click at [129, 354] on li "B" at bounding box center [282, 354] width 433 height 13
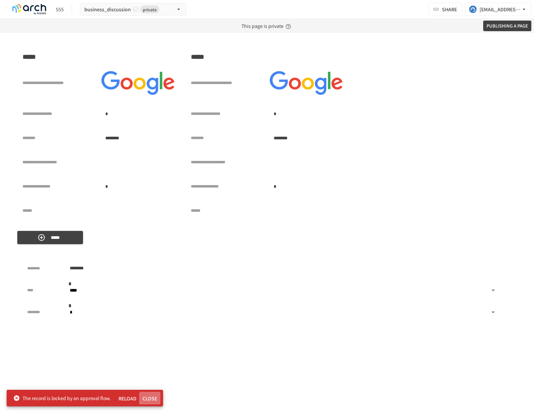
click at [152, 400] on font "close" at bounding box center [149, 399] width 15 height 7
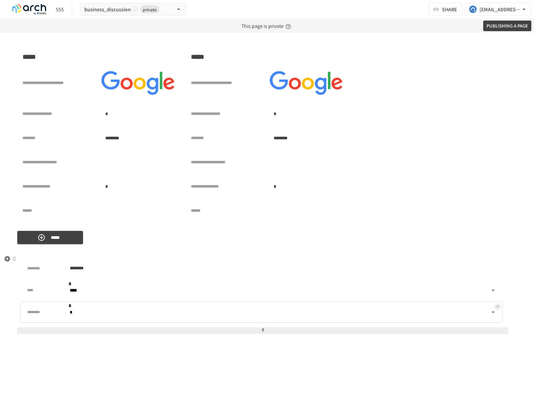
click at [339, 312] on body "**********" at bounding box center [267, 206] width 534 height 413
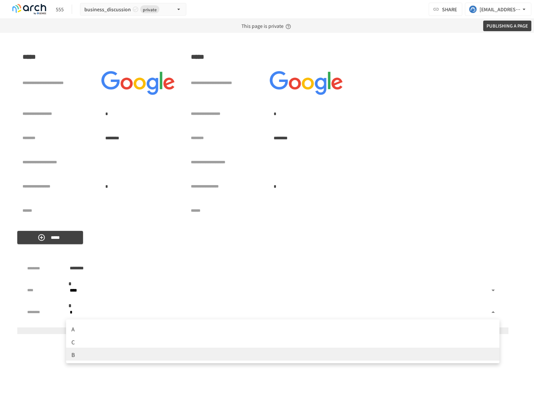
click at [316, 331] on li "A" at bounding box center [282, 328] width 433 height 13
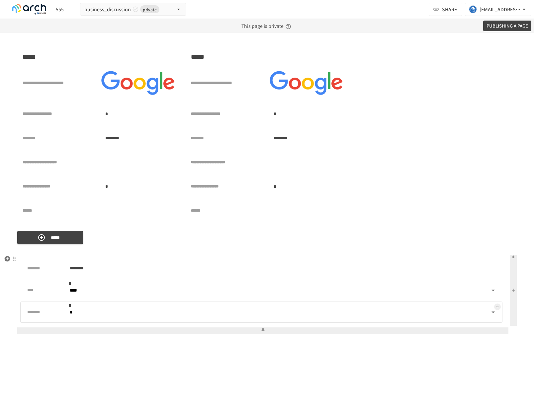
click at [472, 312] on body "**********" at bounding box center [267, 206] width 534 height 413
click at [432, 354] on li "B" at bounding box center [282, 354] width 433 height 13
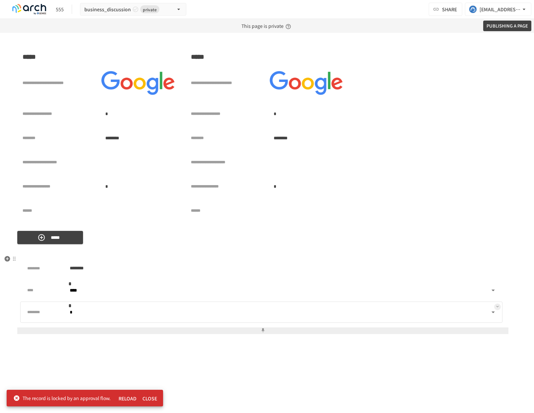
click at [164, 311] on body "**********" at bounding box center [267, 206] width 534 height 413
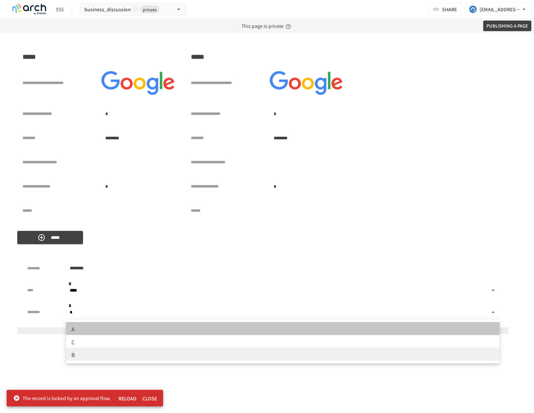
click at [173, 323] on li "A" at bounding box center [282, 328] width 433 height 13
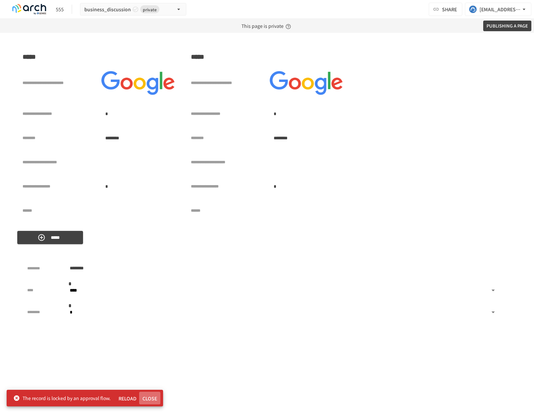
click at [150, 397] on font "close" at bounding box center [149, 399] width 15 height 7
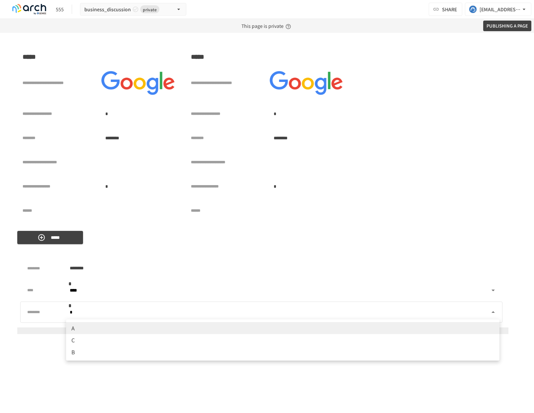
click at [328, 310] on body "**********" at bounding box center [267, 206] width 534 height 413
click at [328, 310] on div at bounding box center [267, 206] width 534 height 413
click at [328, 314] on body "**********" at bounding box center [267, 206] width 534 height 413
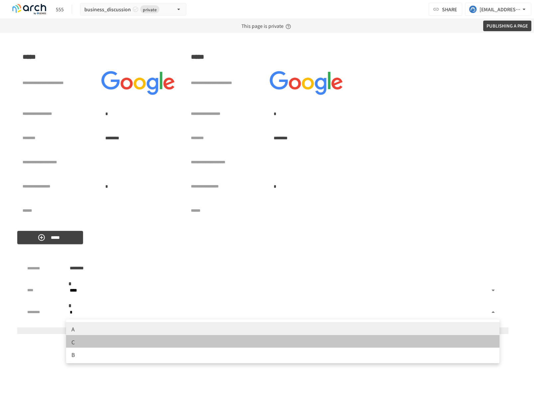
click at [327, 343] on li "C" at bounding box center [282, 341] width 433 height 13
type input "*"
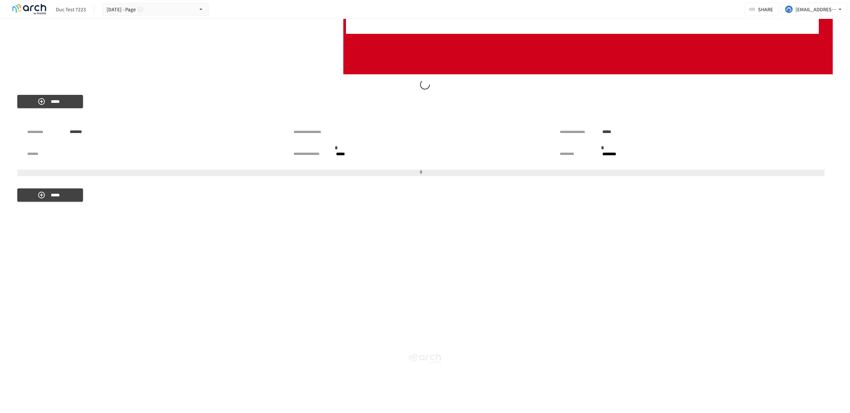
scroll to position [2567, 0]
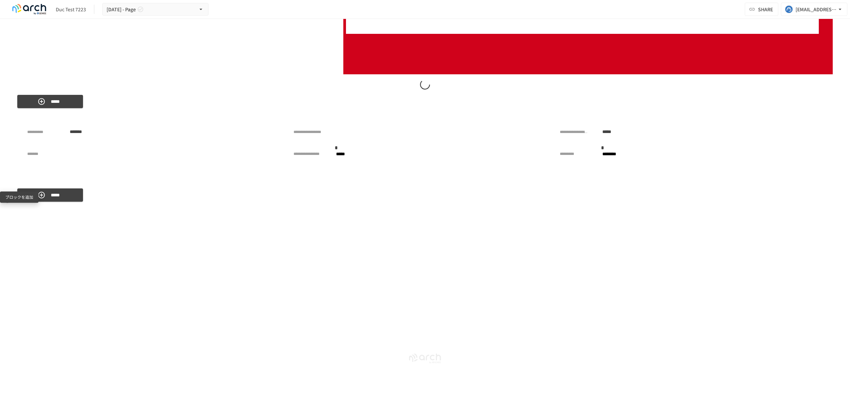
click at [9, 198] on icon "button" at bounding box center [8, 201] width 6 height 6
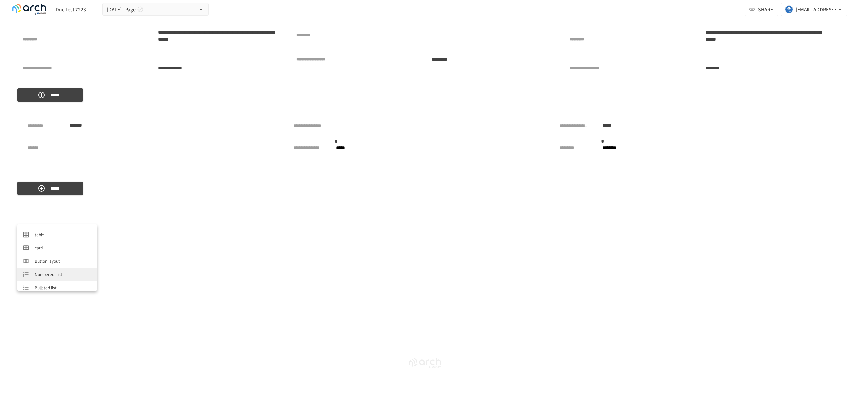
scroll to position [59, 0]
click at [62, 249] on span "card" at bounding box center [63, 252] width 57 height 6
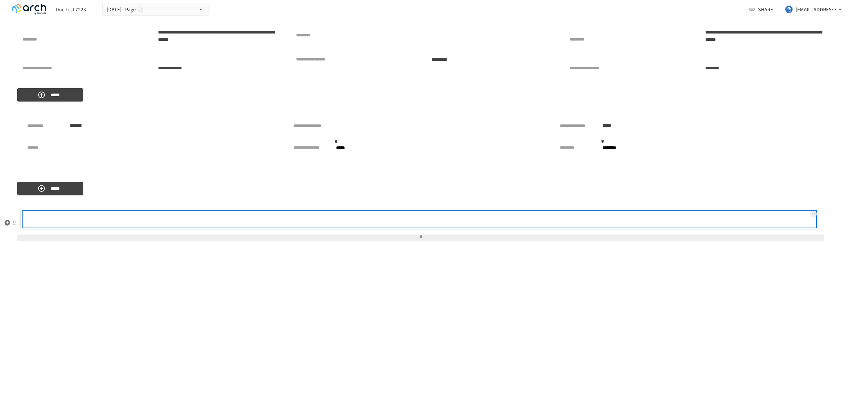
click at [74, 226] on div at bounding box center [441, 219] width 750 height 13
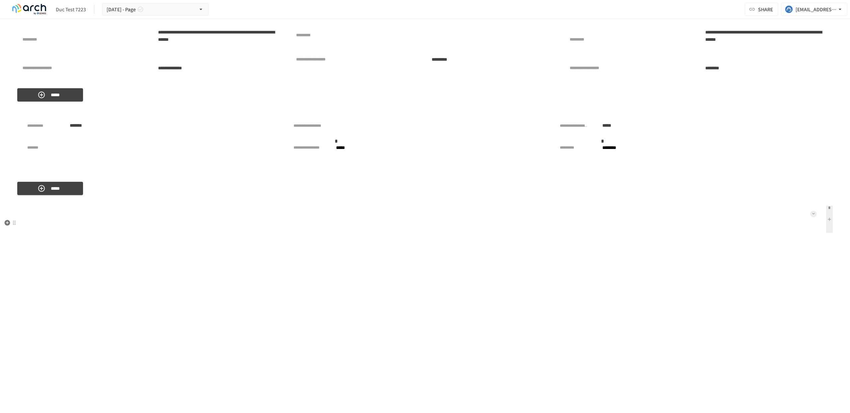
click at [813, 215] on icon at bounding box center [813, 214] width 3 height 3
click at [824, 196] on font "Selecting an item" at bounding box center [814, 196] width 44 height 8
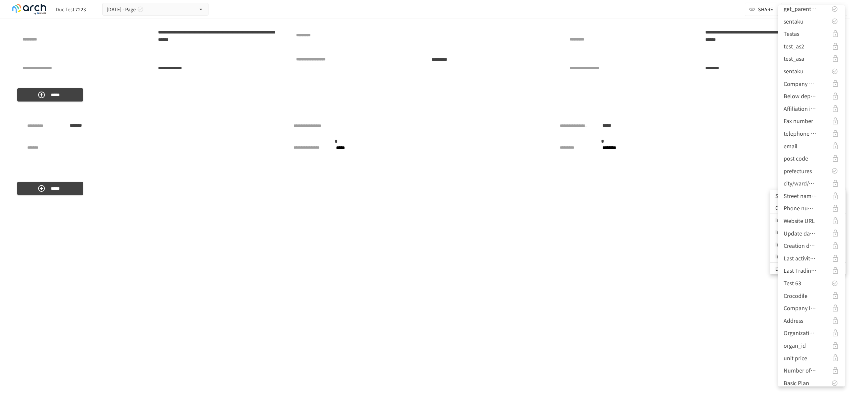
scroll to position [0, 0]
click at [813, 73] on font "get_parent_test" at bounding box center [804, 76] width 40 height 8
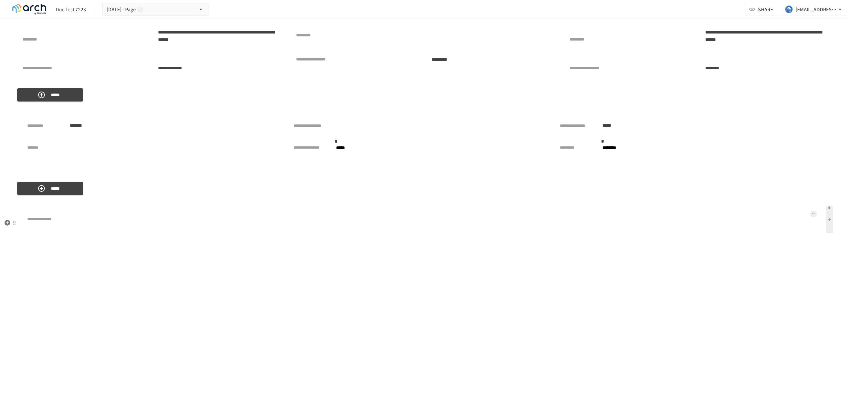
click at [814, 215] on icon at bounding box center [813, 214] width 3 height 3
click at [821, 197] on font "Selecting an item" at bounding box center [814, 196] width 44 height 8
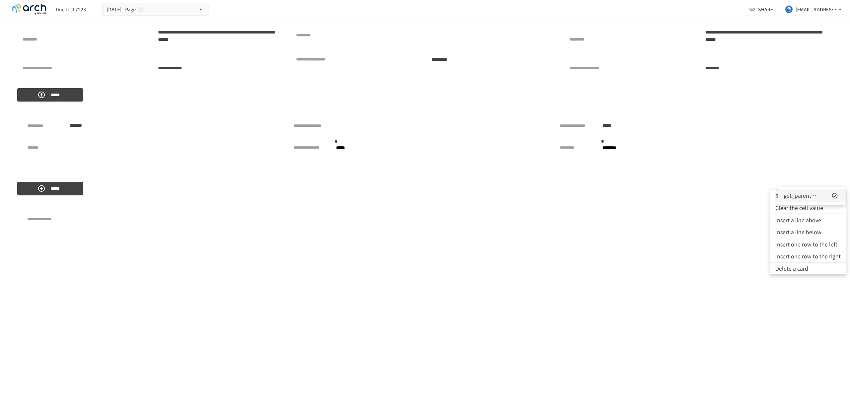
click at [836, 193] on icon at bounding box center [835, 196] width 7 height 7
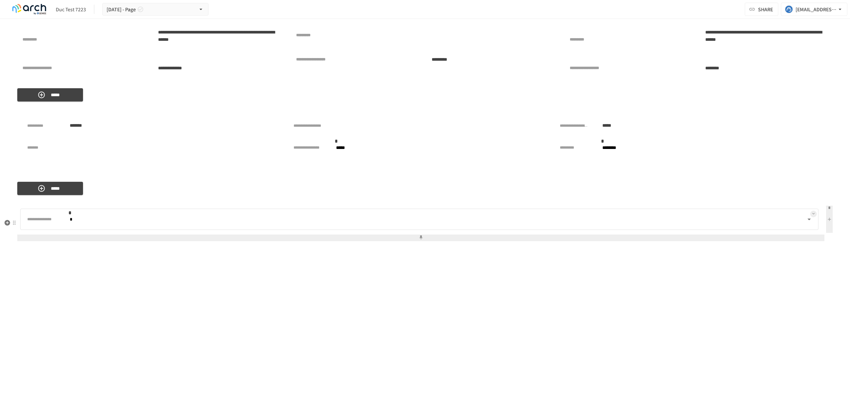
click at [811, 232] on body "**********" at bounding box center [425, 200] width 850 height 400
click at [783, 251] on li "hai" at bounding box center [441, 248] width 750 height 13
type input "*"
click at [783, 241] on button at bounding box center [420, 238] width 807 height 7
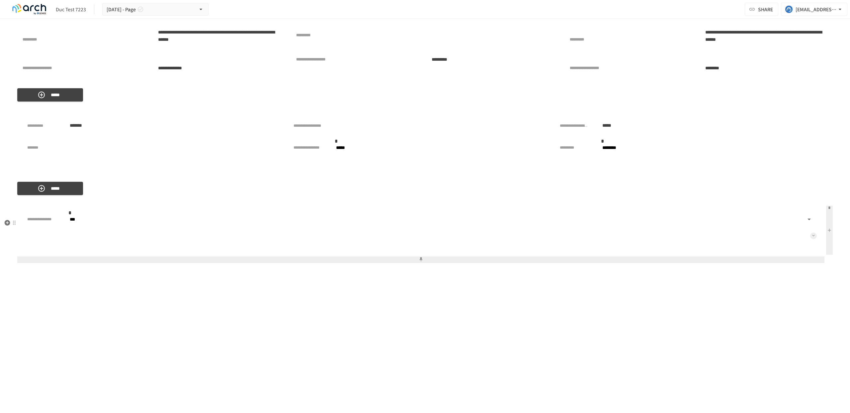
click at [811, 239] on button at bounding box center [813, 236] width 7 height 7
click at [812, 210] on font "Selecting an item" at bounding box center [814, 212] width 44 height 8
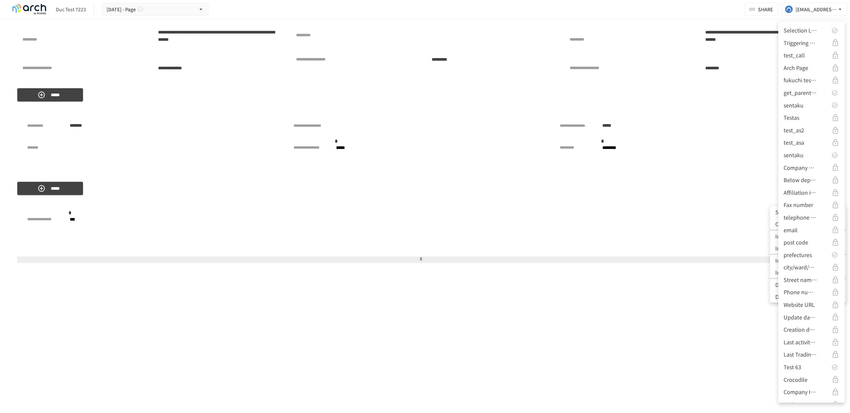
click at [823, 103] on div "sentaku" at bounding box center [812, 105] width 56 height 9
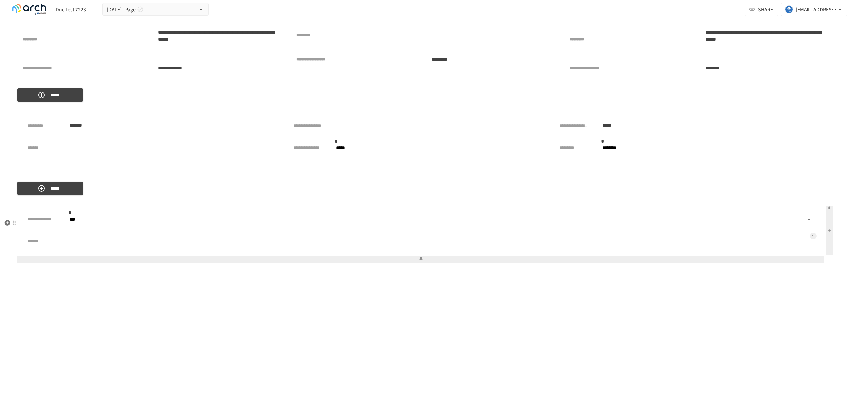
click at [811, 239] on button at bounding box center [813, 236] width 7 height 7
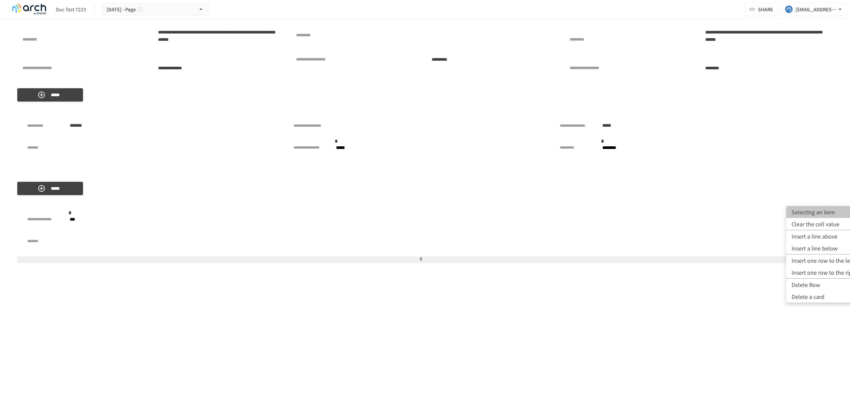
click at [817, 210] on font "Selecting an item" at bounding box center [814, 212] width 44 height 8
click at [835, 213] on icon at bounding box center [835, 212] width 6 height 6
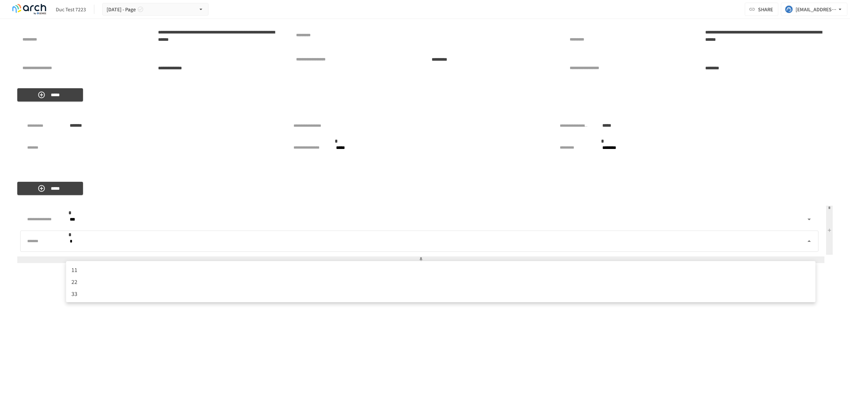
click at [807, 255] on body "**********" at bounding box center [425, 200] width 850 height 400
click at [781, 278] on li "twenty two" at bounding box center [441, 283] width 750 height 13
type input "*"
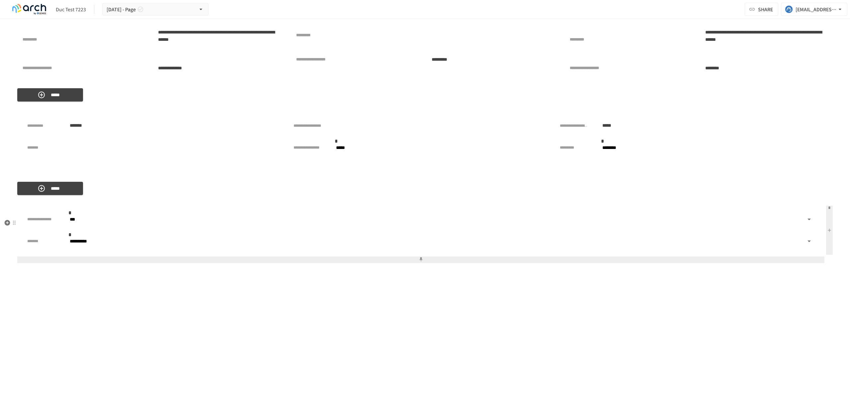
click at [777, 263] on button at bounding box center [420, 260] width 807 height 7
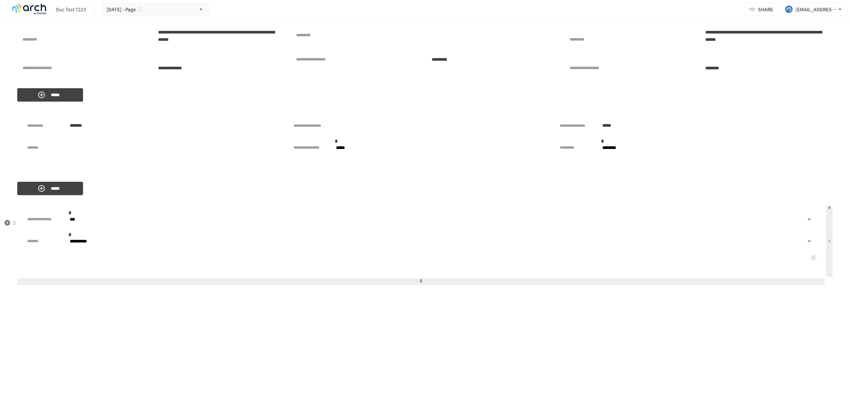
click at [815, 261] on button at bounding box center [813, 258] width 7 height 7
click at [821, 233] on font "Selecting an item" at bounding box center [814, 234] width 44 height 8
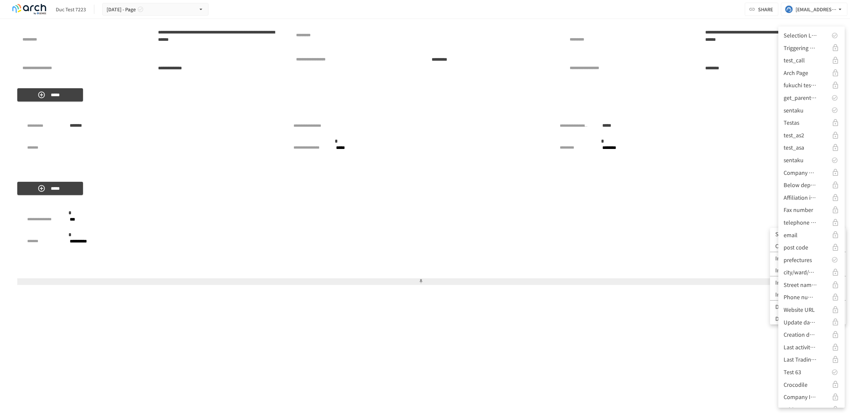
click at [820, 262] on div "prefectures" at bounding box center [812, 260] width 56 height 9
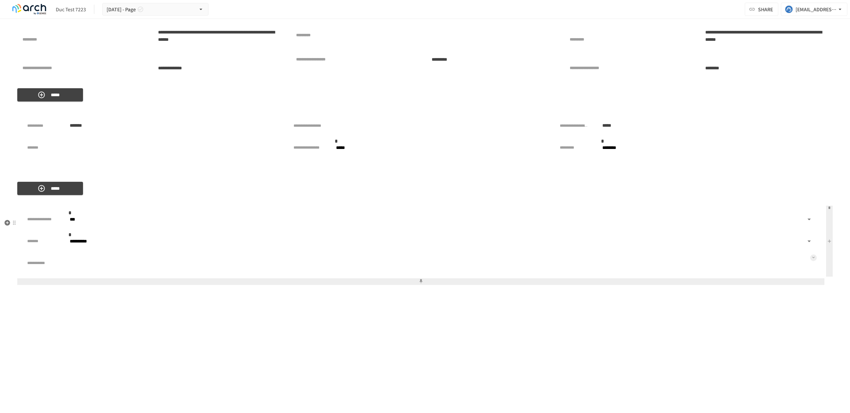
click at [815, 261] on button at bounding box center [813, 258] width 7 height 7
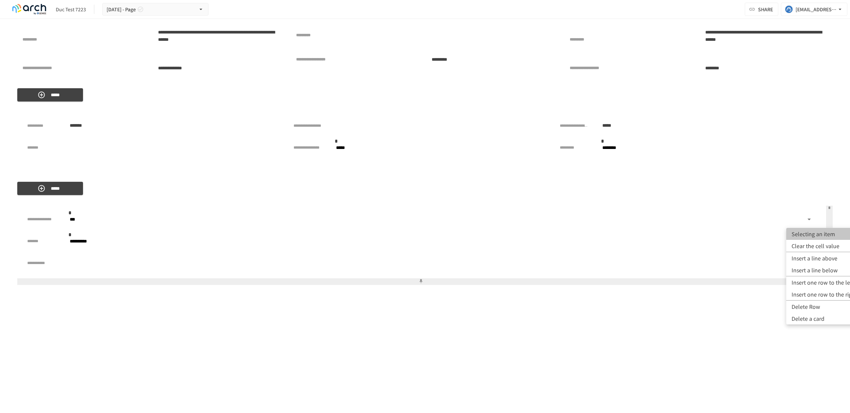
click at [801, 237] on font "Selecting an item" at bounding box center [814, 234] width 44 height 8
click at [798, 236] on font "prefectures" at bounding box center [798, 234] width 28 height 8
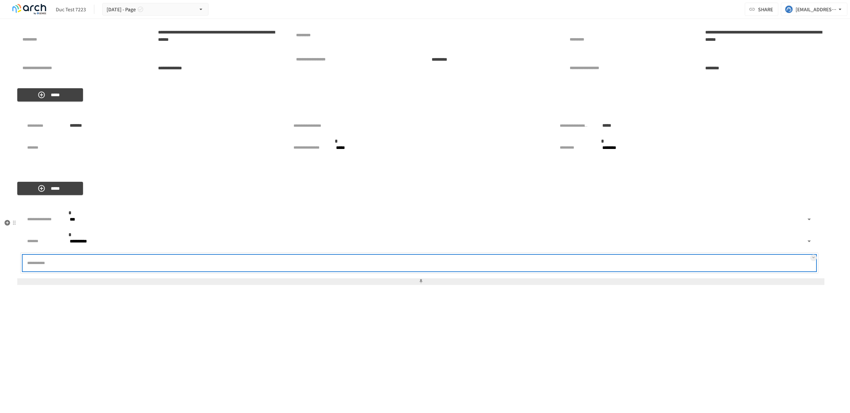
click at [734, 270] on div at bounding box center [441, 263] width 750 height 13
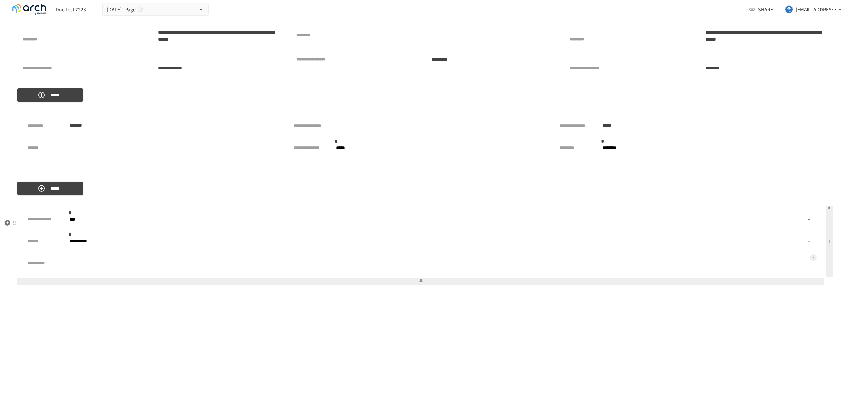
click at [814, 259] on icon at bounding box center [813, 257] width 3 height 3
click at [832, 230] on font "Selecting an item" at bounding box center [814, 234] width 44 height 8
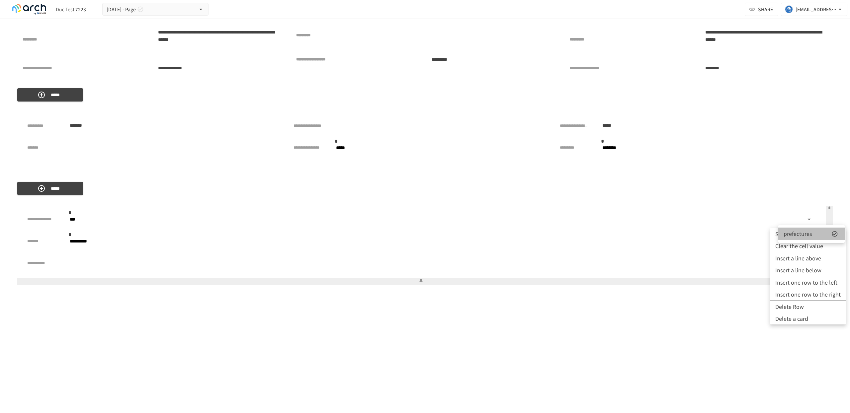
click at [834, 234] on icon at bounding box center [835, 234] width 7 height 7
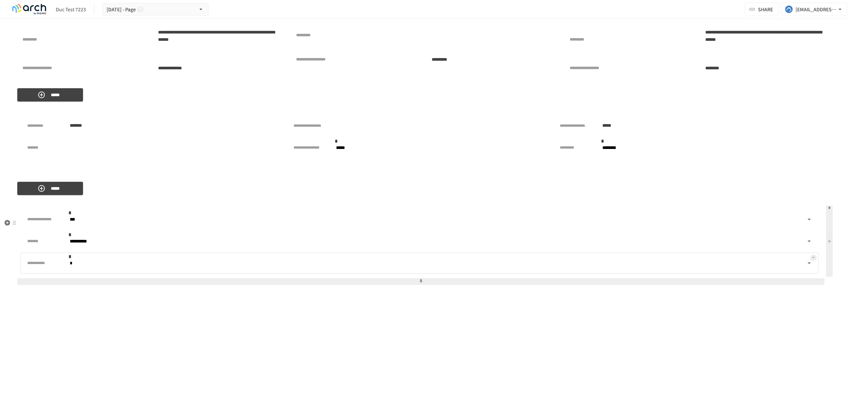
click at [808, 276] on body "**********" at bounding box center [425, 200] width 850 height 400
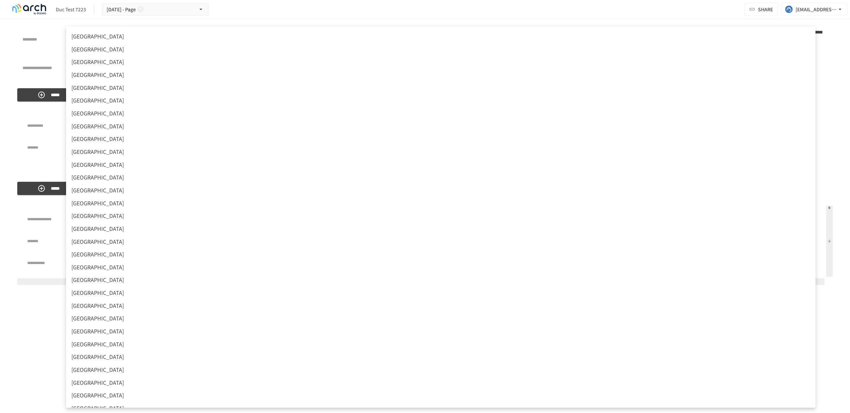
click at [653, 203] on li "Kanagawa Prefecture" at bounding box center [441, 202] width 750 height 13
type input "**"
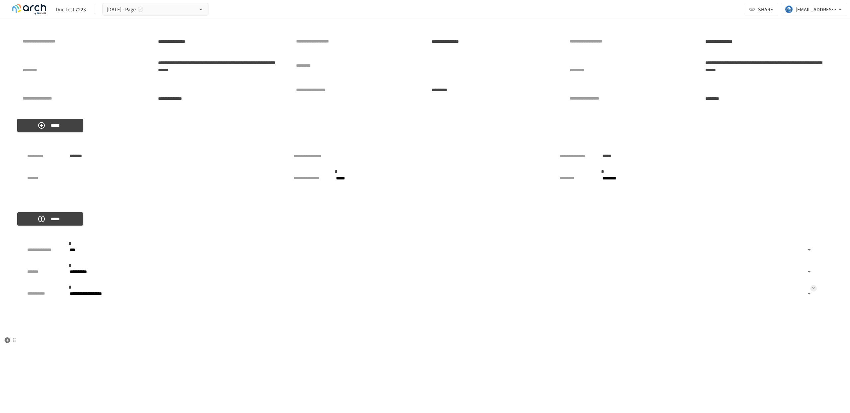
scroll to position [2722, 0]
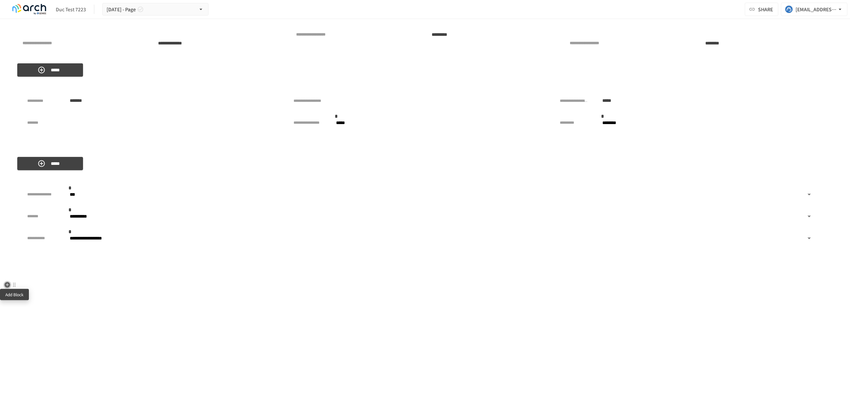
click at [6, 287] on icon "button" at bounding box center [8, 285] width 6 height 6
click at [62, 339] on li "商品登録[SFA/CRM連携]" at bounding box center [57, 335] width 80 height 13
click at [17, 286] on div at bounding box center [14, 284] width 5 height 5
click at [56, 275] on li "SFA/CRM integration" at bounding box center [61, 271] width 100 height 13
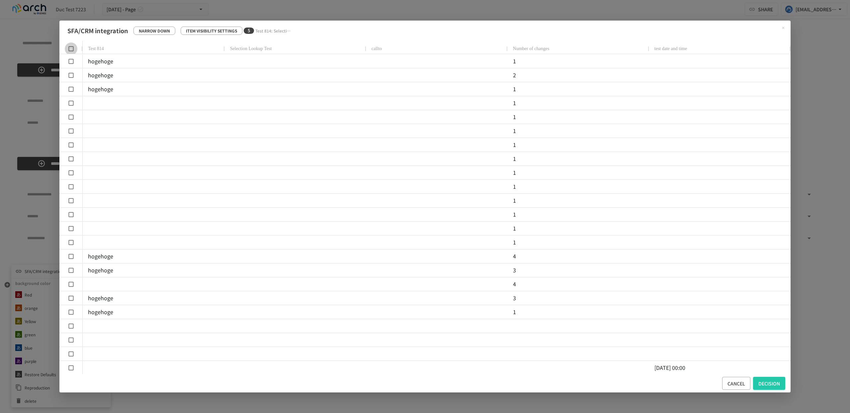
click at [70, 50] on icon at bounding box center [71, 48] width 7 height 7
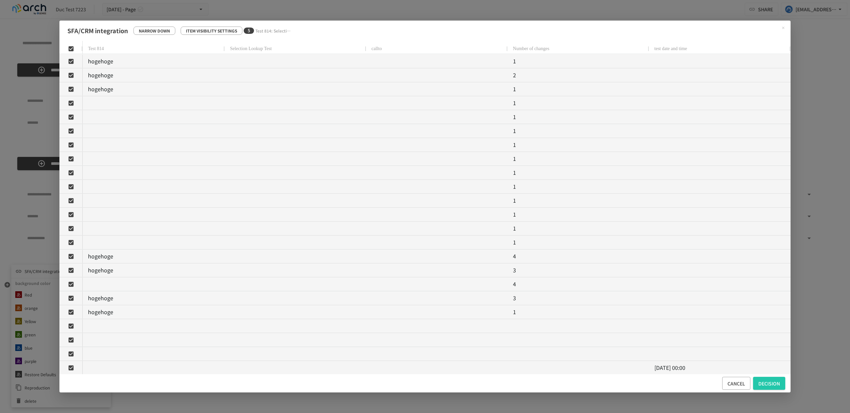
click at [70, 51] on icon at bounding box center [71, 48] width 7 height 7
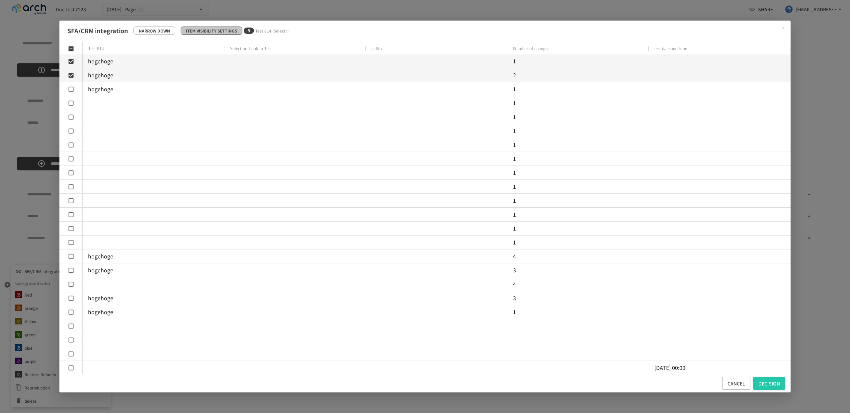
click at [225, 34] on p "Item visibility settings" at bounding box center [211, 31] width 51 height 6
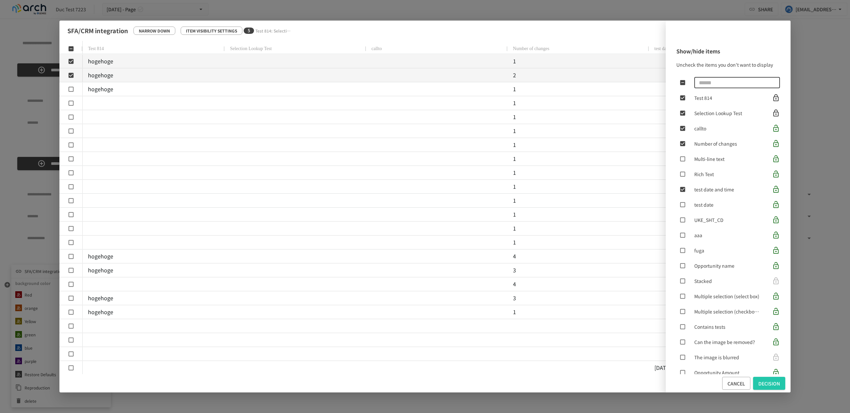
click at [758, 86] on input "text" at bounding box center [737, 82] width 86 height 13
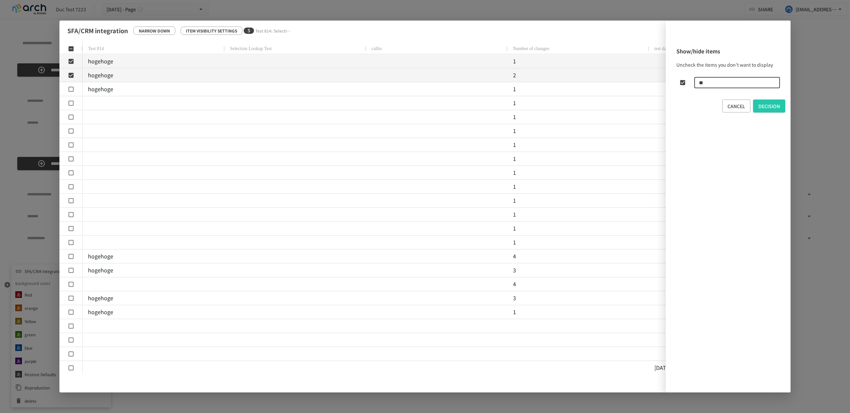
type input "*"
type input "**"
click at [738, 114] on font "Image test size specified" at bounding box center [720, 113] width 53 height 7
click at [761, 134] on font "decision" at bounding box center [769, 137] width 22 height 7
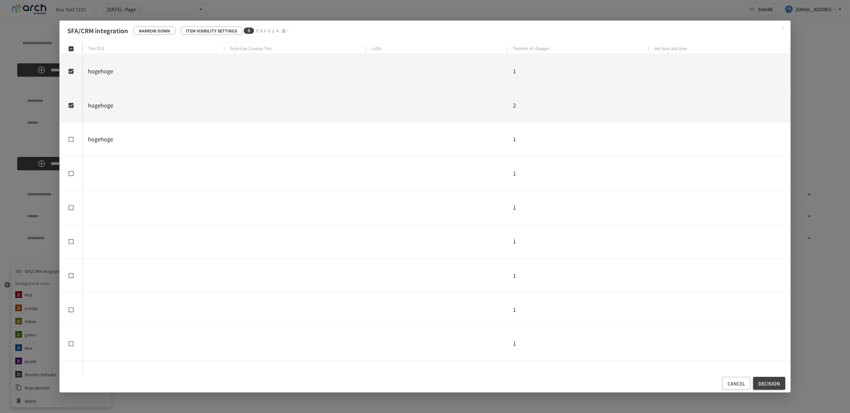
click at [783, 387] on button "decision" at bounding box center [769, 383] width 32 height 13
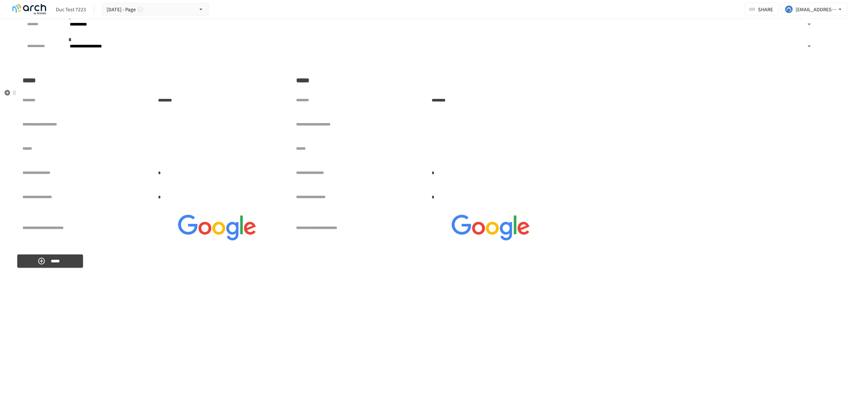
scroll to position [2990, 0]
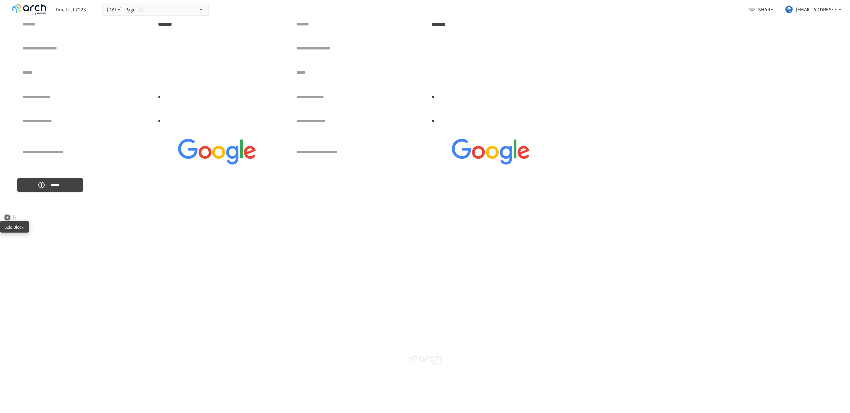
click at [6, 219] on icon "button" at bounding box center [8, 218] width 6 height 6
click at [50, 277] on li "カスタムオブジェクト[SFA/CRM連携]" at bounding box center [57, 281] width 80 height 13
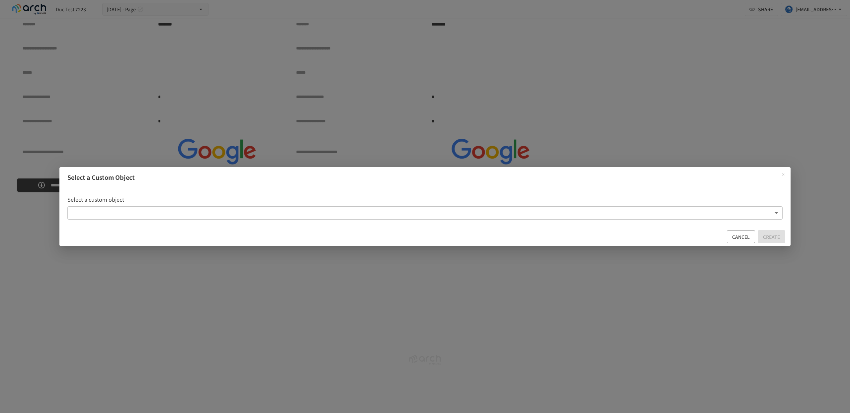
click at [209, 213] on body "**********" at bounding box center [425, 200] width 850 height 400
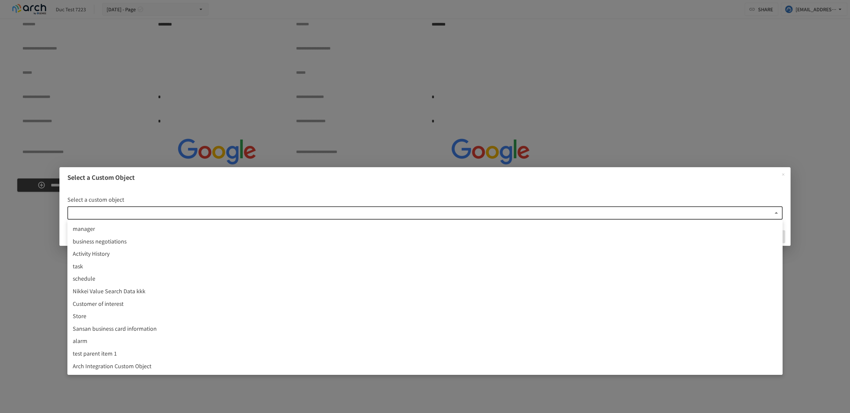
click at [230, 238] on span "business negotiations" at bounding box center [425, 241] width 705 height 9
type input "**********"
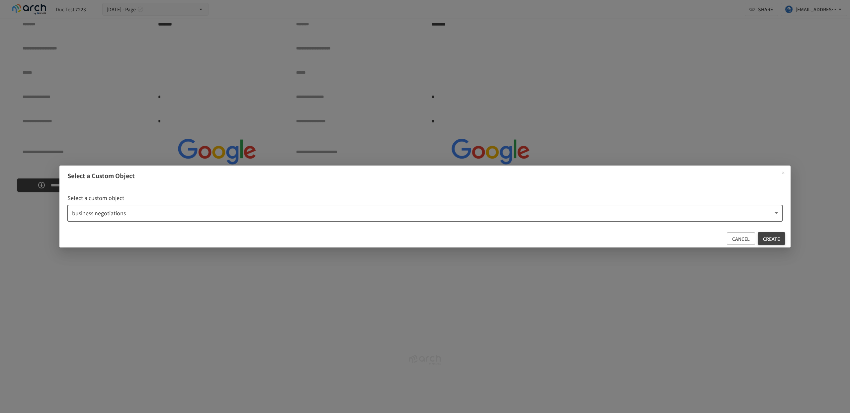
click at [772, 243] on button "create" at bounding box center [772, 238] width 28 height 13
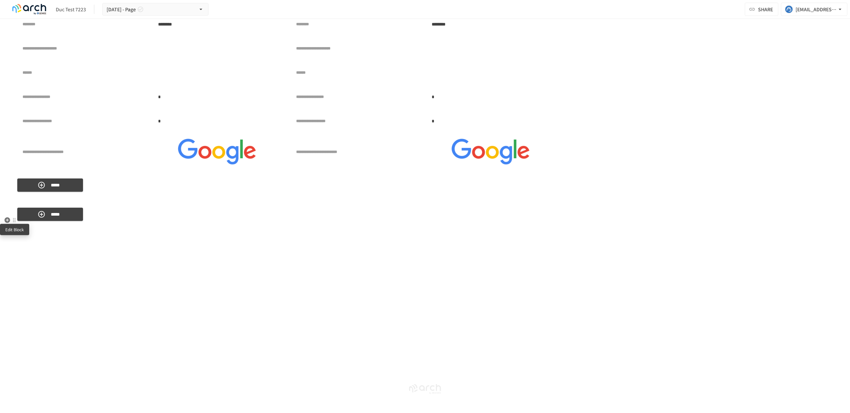
click at [15, 218] on div at bounding box center [14, 220] width 5 height 5
click at [59, 228] on font "SFA/CRM integration" at bounding box center [44, 231] width 39 height 6
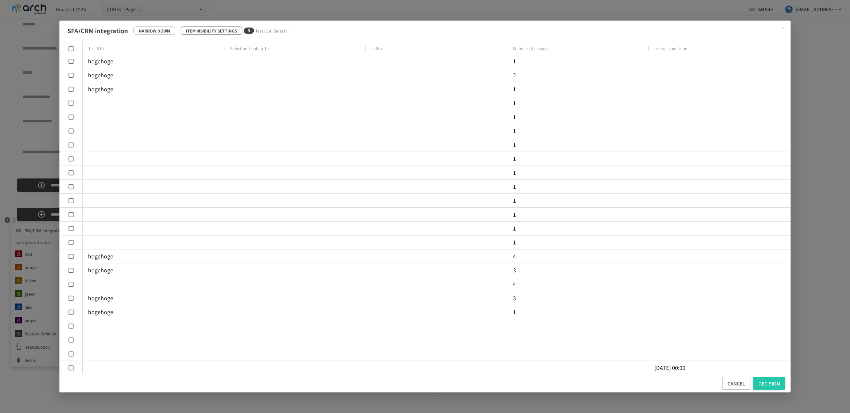
click at [207, 33] on p "Item visibility settings" at bounding box center [211, 31] width 51 height 6
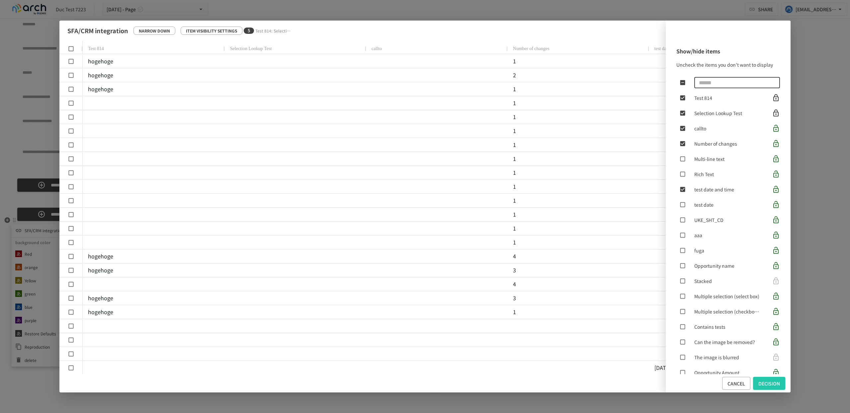
click at [702, 83] on input "text" at bounding box center [737, 82] width 86 height 13
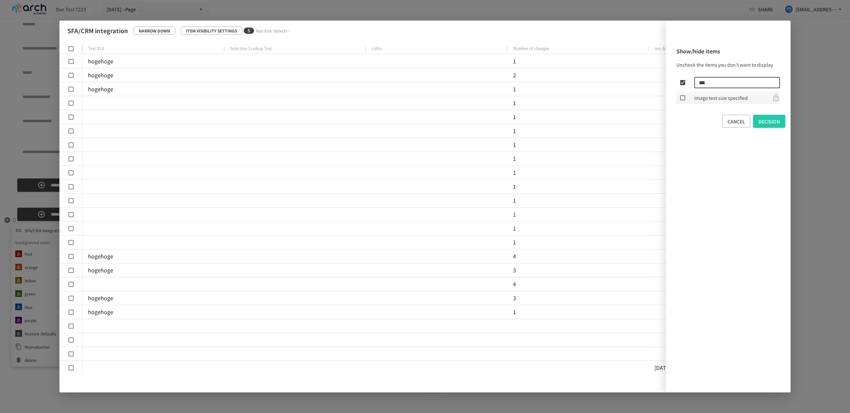
type input "***"
click at [711, 96] on font "Image test size specified" at bounding box center [720, 98] width 53 height 7
click at [775, 121] on font "decision" at bounding box center [769, 121] width 22 height 7
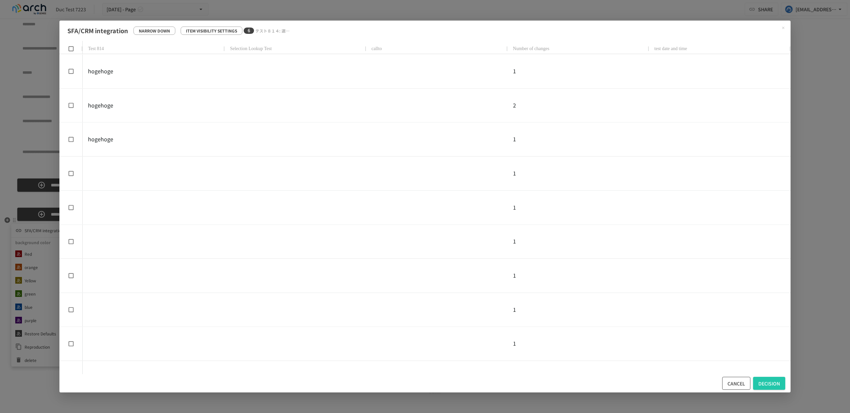
click at [747, 381] on button "cancel" at bounding box center [736, 383] width 28 height 13
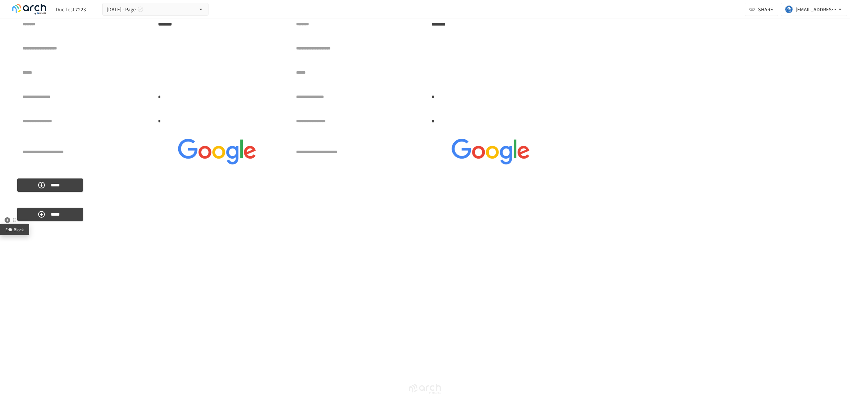
click at [15, 221] on div at bounding box center [14, 220] width 5 height 5
click at [177, 240] on div at bounding box center [425, 206] width 850 height 413
click at [7, 223] on icon "button" at bounding box center [8, 221] width 6 height 6
click at [66, 311] on span "カスタムオブジェクト[SFA/CRM連携]" at bounding box center [63, 311] width 57 height 6
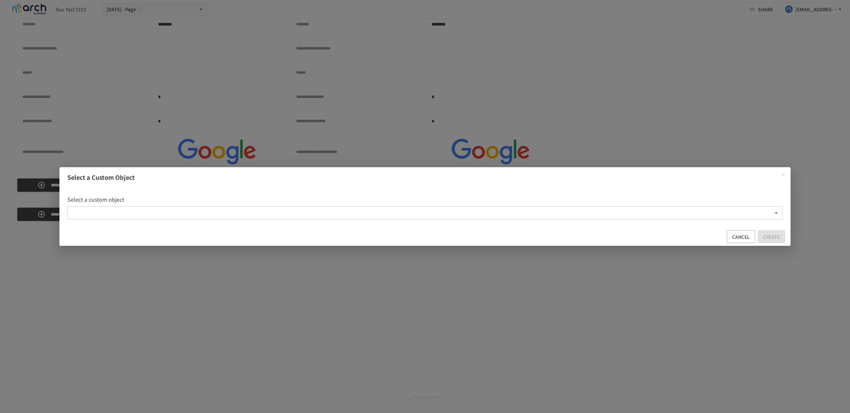
click at [301, 204] on div "Select a custom object ​ ​" at bounding box center [424, 208] width 715 height 25
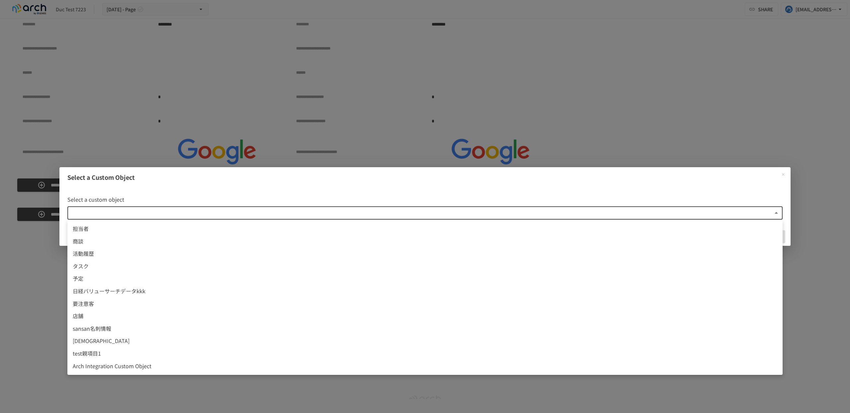
click at [302, 211] on body "**********" at bounding box center [425, 200] width 850 height 400
click at [312, 266] on span "task" at bounding box center [425, 266] width 705 height 9
type input "*****"
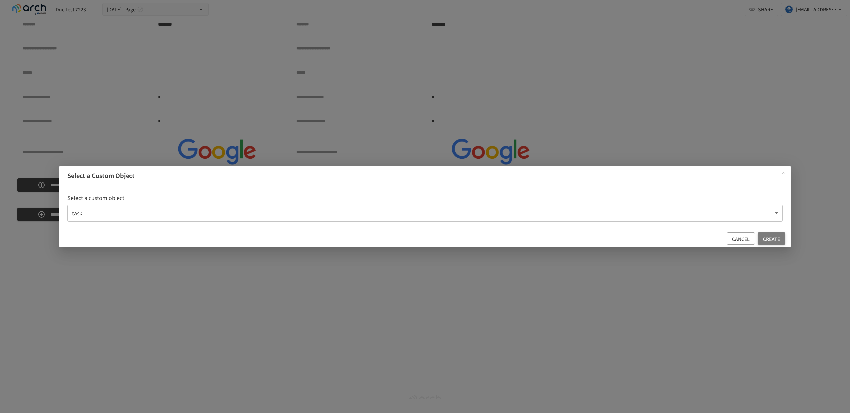
click at [769, 242] on font "create" at bounding box center [771, 239] width 17 height 7
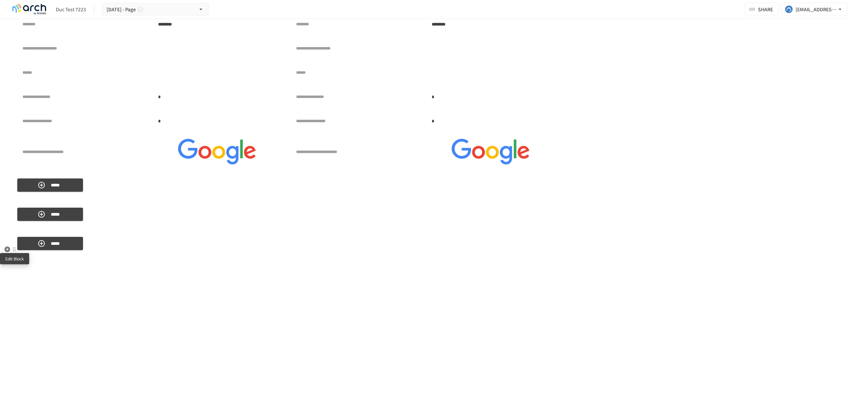
click at [16, 250] on div at bounding box center [14, 249] width 5 height 5
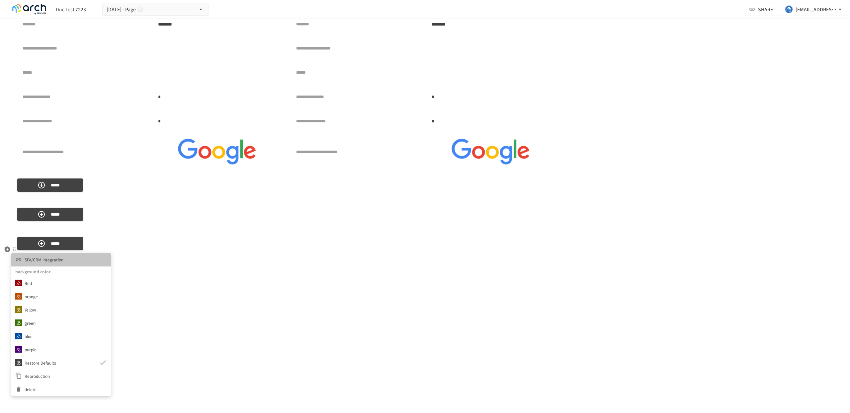
click at [62, 261] on font "SFA/CRM integration" at bounding box center [44, 260] width 39 height 6
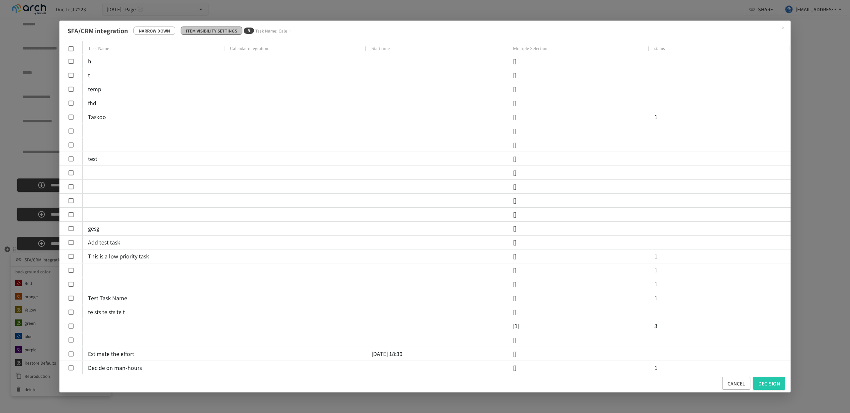
click at [231, 30] on font "Item visibility settings" at bounding box center [211, 31] width 51 height 6
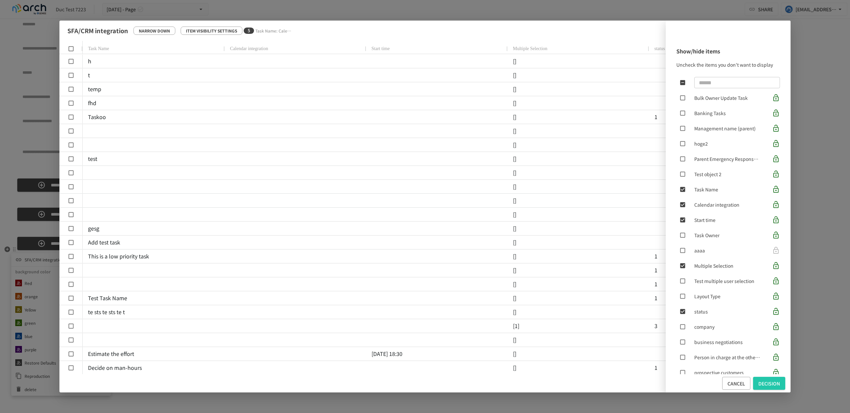
click at [735, 81] on input "text" at bounding box center [737, 82] width 86 height 13
type input "*"
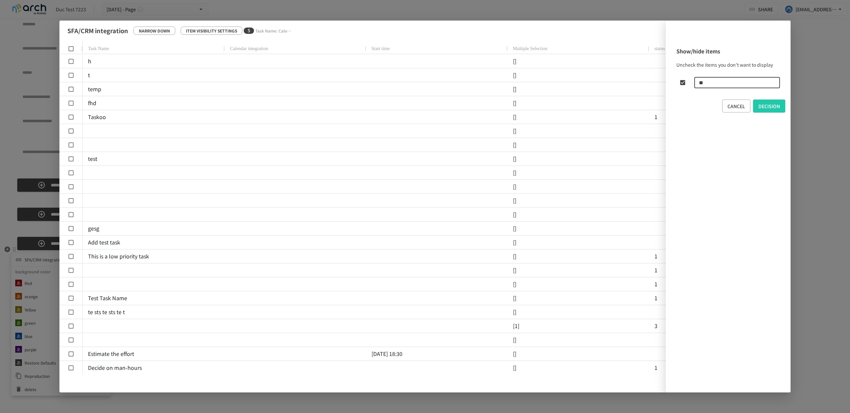
type input "***"
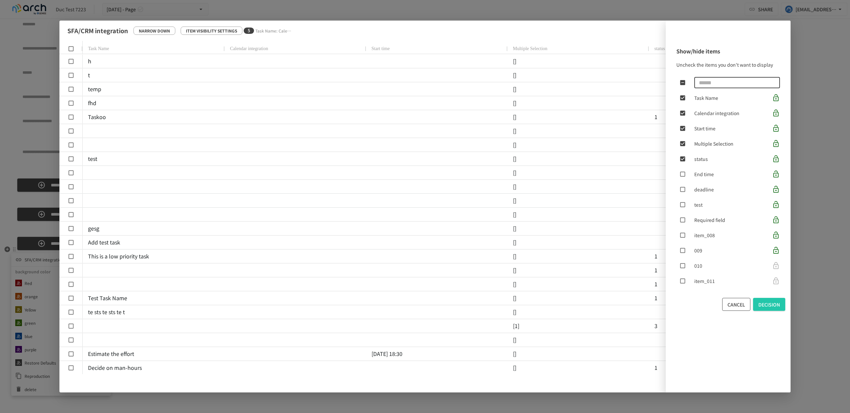
click at [726, 302] on button "cancel" at bounding box center [736, 304] width 28 height 13
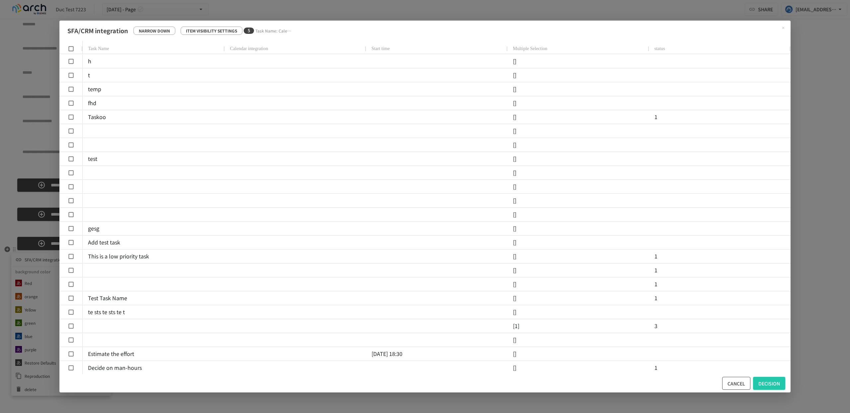
click at [745, 387] on button "cancel" at bounding box center [736, 383] width 28 height 13
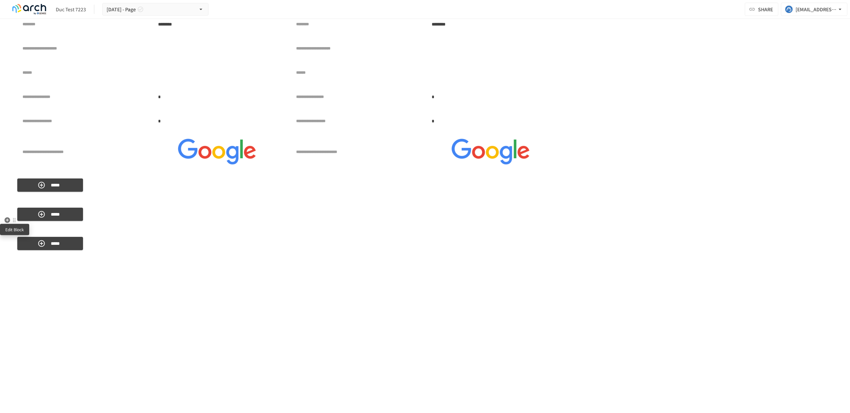
click at [15, 223] on div at bounding box center [14, 220] width 6 height 8
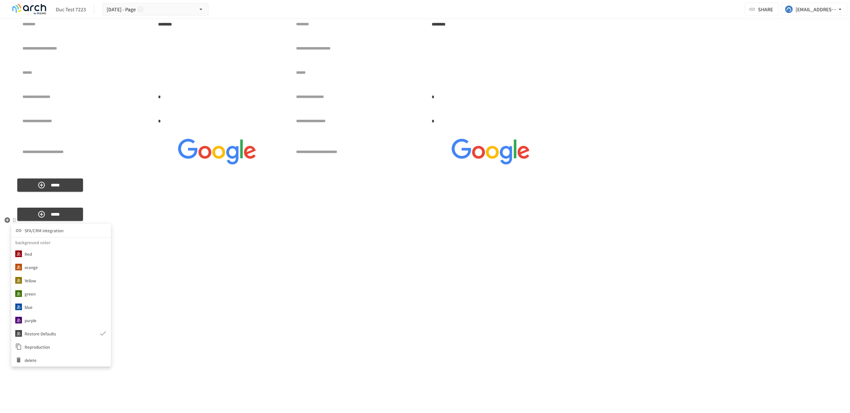
click at [30, 229] on font "SFA/CRM integration" at bounding box center [44, 231] width 39 height 6
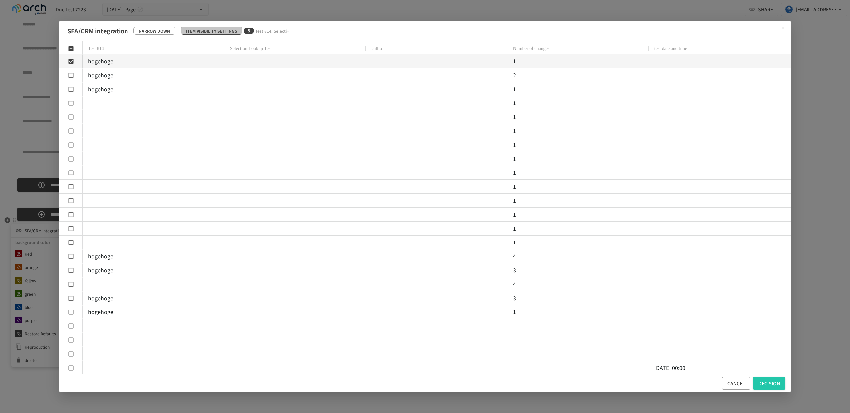
click at [225, 28] on font "Item visibility settings" at bounding box center [211, 31] width 51 height 6
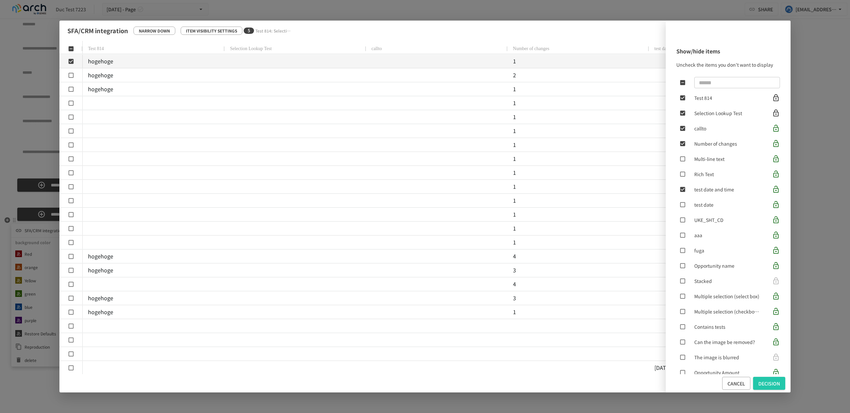
click at [731, 78] on input "text" at bounding box center [737, 82] width 86 height 13
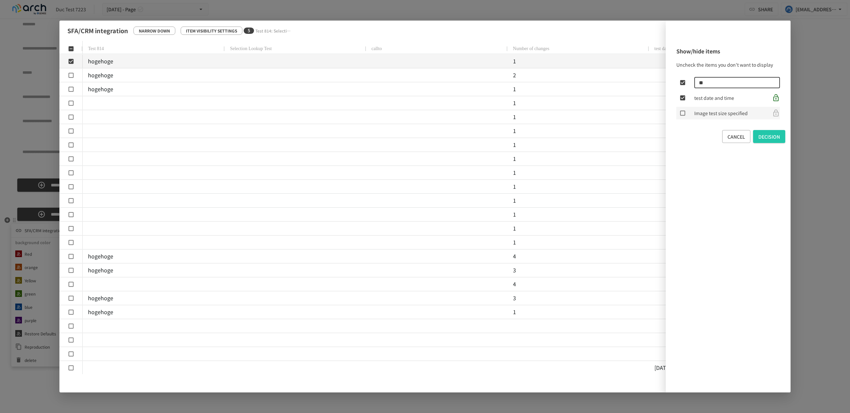
type input "**"
click at [714, 108] on div "Image test size specified" at bounding box center [711, 113] width 71 height 13
click at [755, 135] on button "decision" at bounding box center [769, 136] width 32 height 13
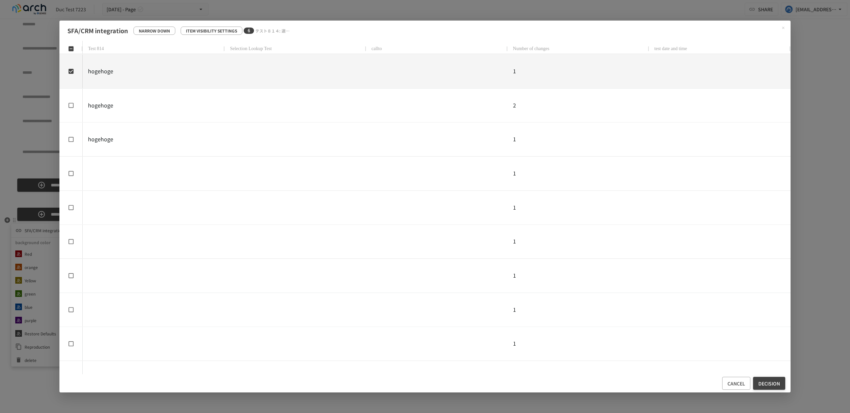
click at [783, 386] on button "decision" at bounding box center [769, 383] width 32 height 13
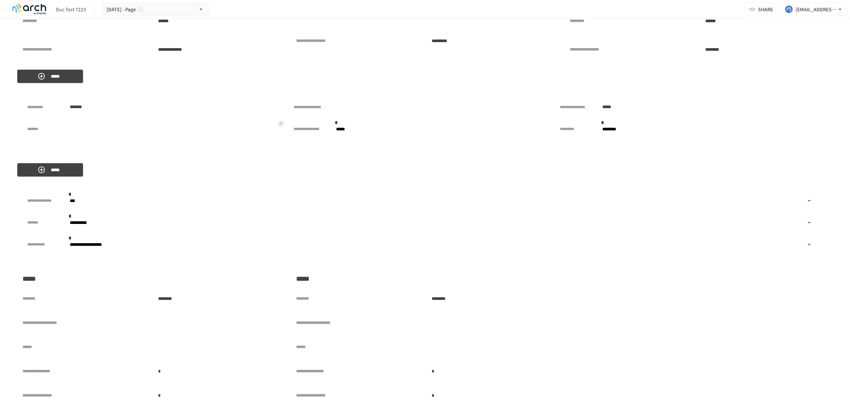
scroll to position [2738, 0]
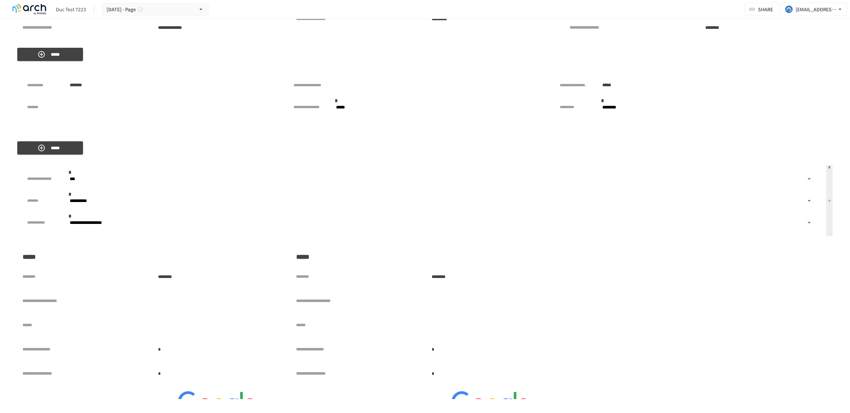
click at [831, 190] on button at bounding box center [829, 200] width 7 height 71
click at [814, 177] on button at bounding box center [813, 173] width 7 height 7
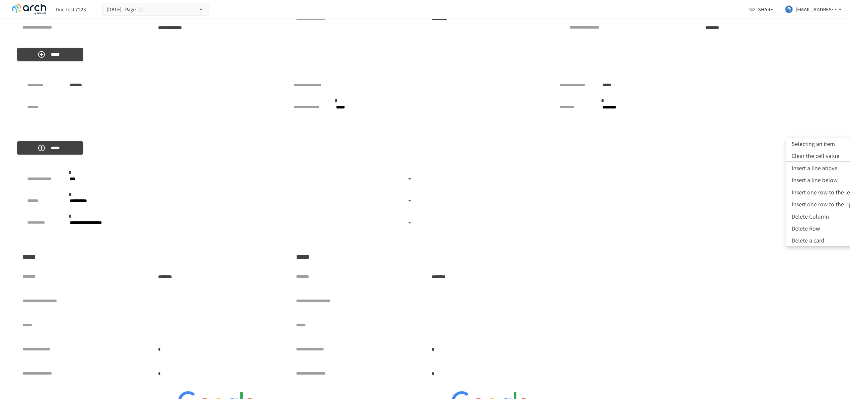
click at [824, 146] on font "Selecting an item" at bounding box center [814, 144] width 44 height 8
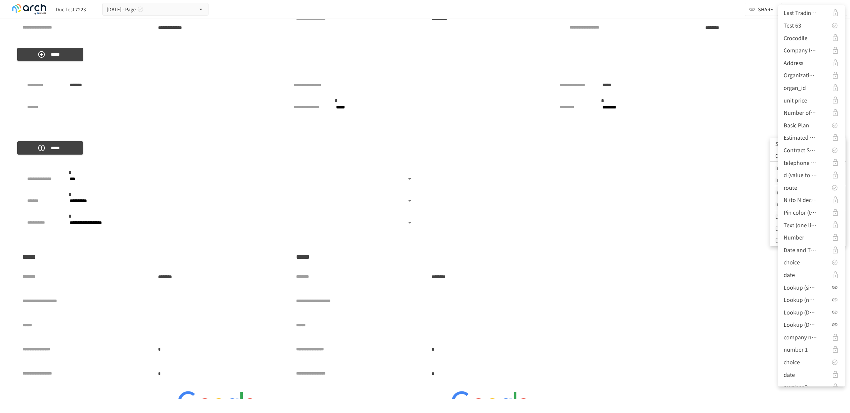
scroll to position [347, 0]
click at [818, 270] on li "Lookup (single line of text)" at bounding box center [811, 266] width 66 height 13
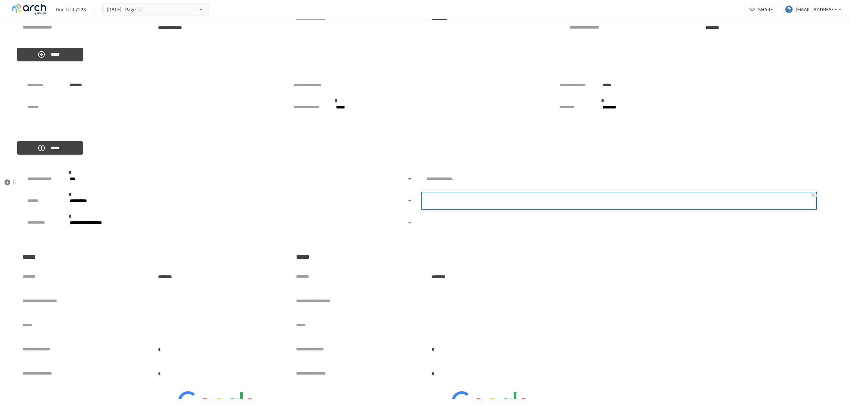
click at [684, 208] on div at bounding box center [640, 200] width 350 height 13
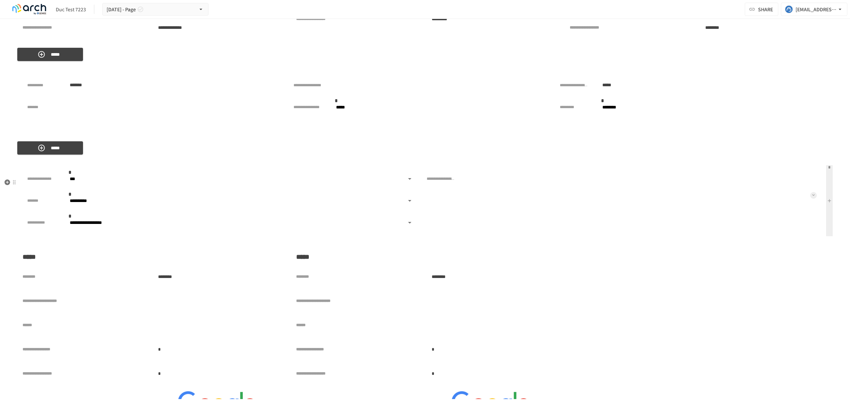
click at [813, 197] on icon at bounding box center [813, 195] width 3 height 3
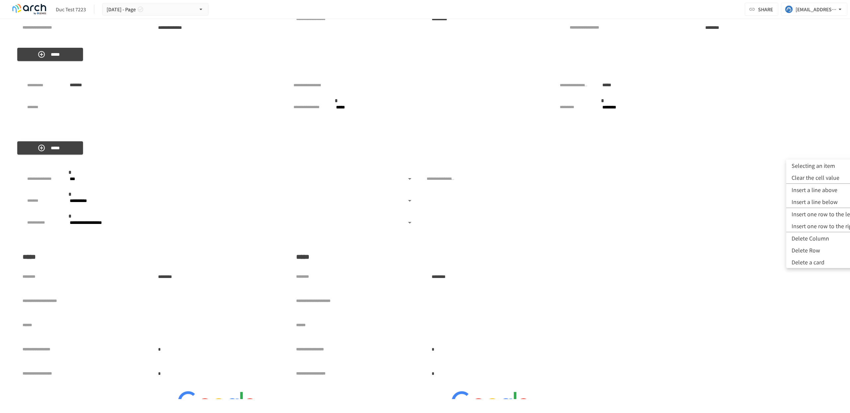
click at [815, 169] on font "Selecting an item" at bounding box center [814, 166] width 44 height 8
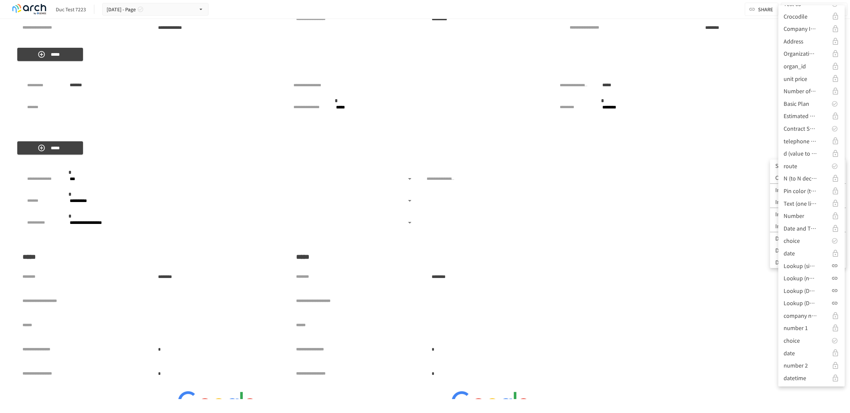
click at [826, 307] on div "Lookup (Date)" at bounding box center [812, 303] width 56 height 9
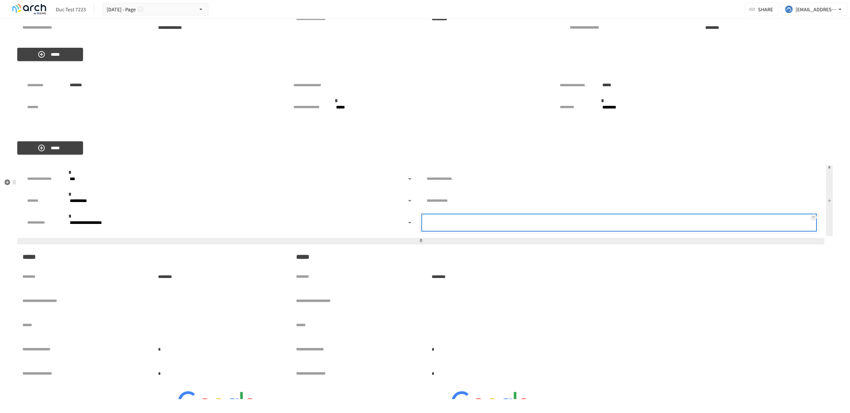
click at [810, 229] on div at bounding box center [640, 222] width 350 height 13
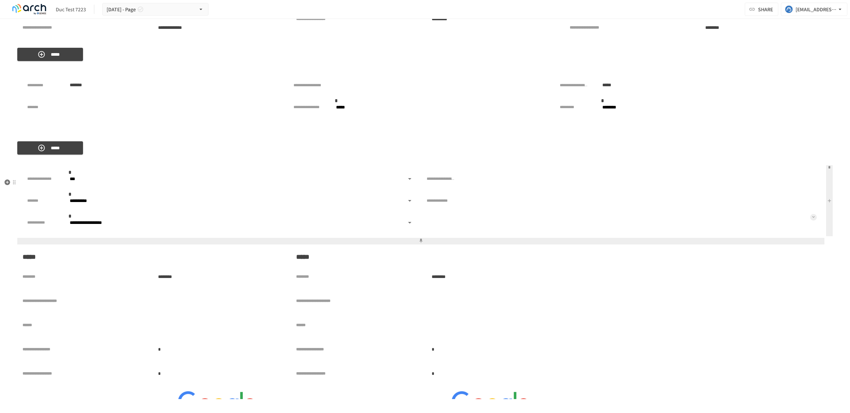
click at [813, 219] on icon at bounding box center [813, 217] width 3 height 3
click at [810, 189] on font "Selecting an item" at bounding box center [814, 188] width 44 height 8
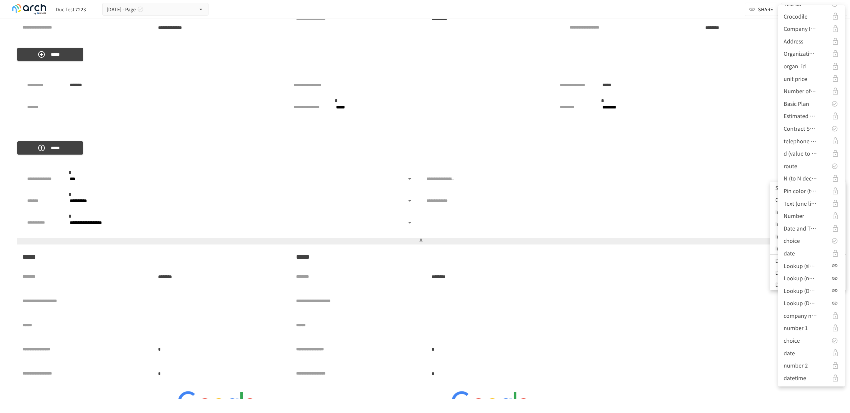
click at [825, 294] on div "Lookup (Date and Time)" at bounding box center [812, 291] width 56 height 9
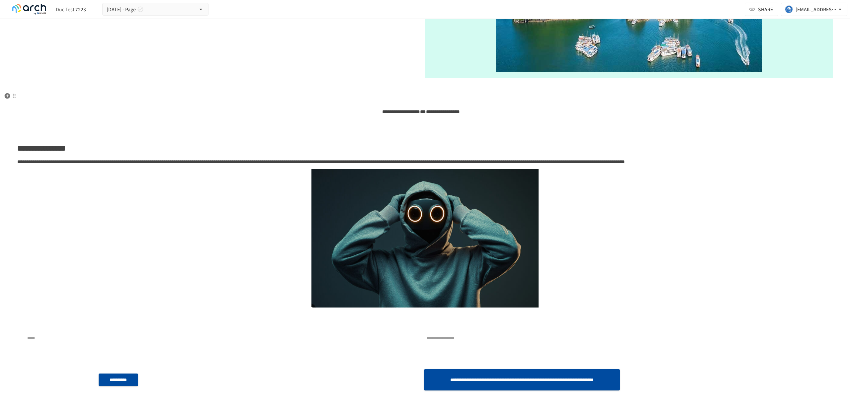
scroll to position [0, 0]
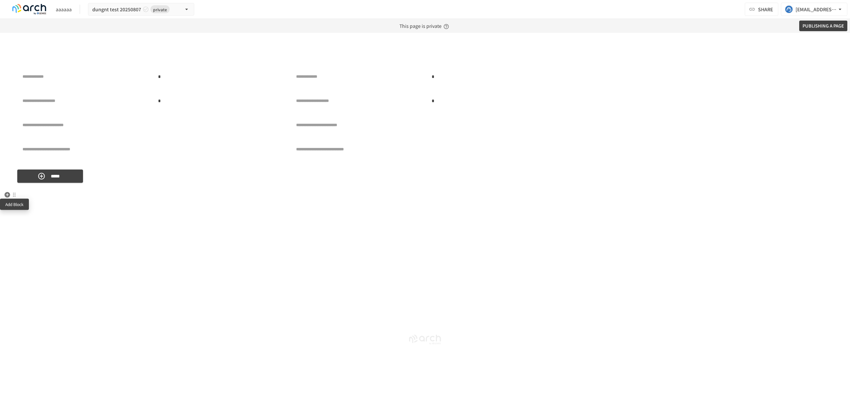
click at [8, 193] on icon "button" at bounding box center [8, 195] width 6 height 6
click at [55, 231] on span "card" at bounding box center [63, 232] width 57 height 6
click at [814, 202] on icon at bounding box center [813, 201] width 3 height 3
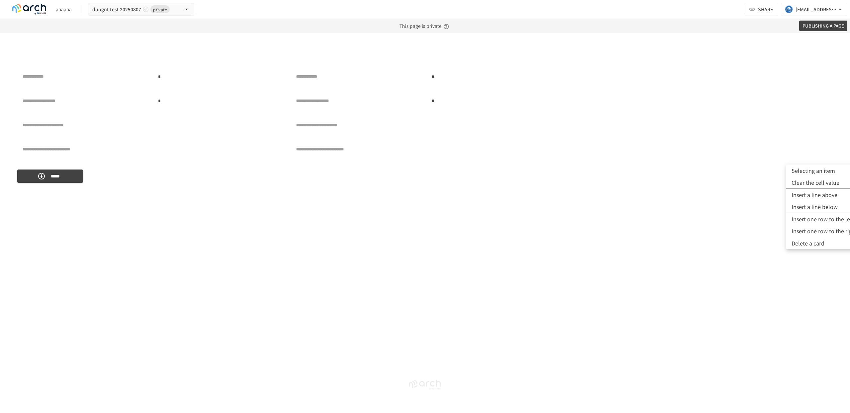
click at [823, 168] on font "Selecting an item" at bounding box center [814, 171] width 44 height 8
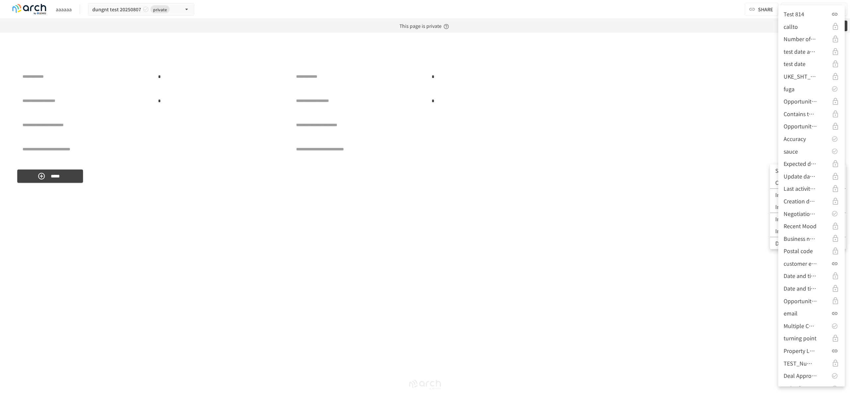
click at [819, 15] on div "Test 814" at bounding box center [812, 14] width 56 height 9
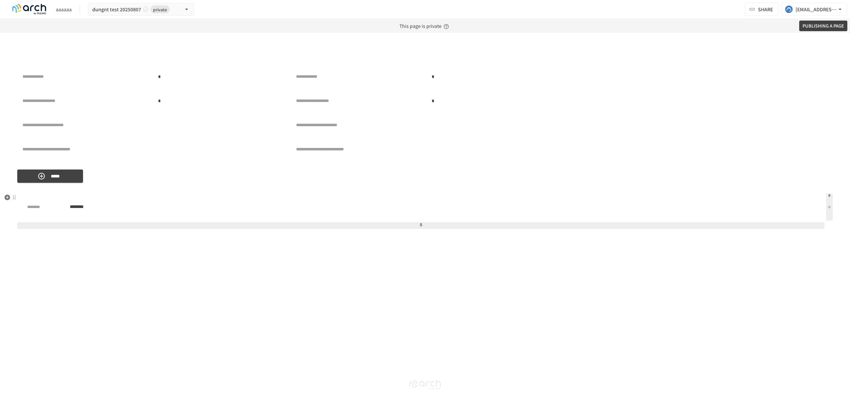
click at [782, 224] on button at bounding box center [420, 226] width 807 height 7
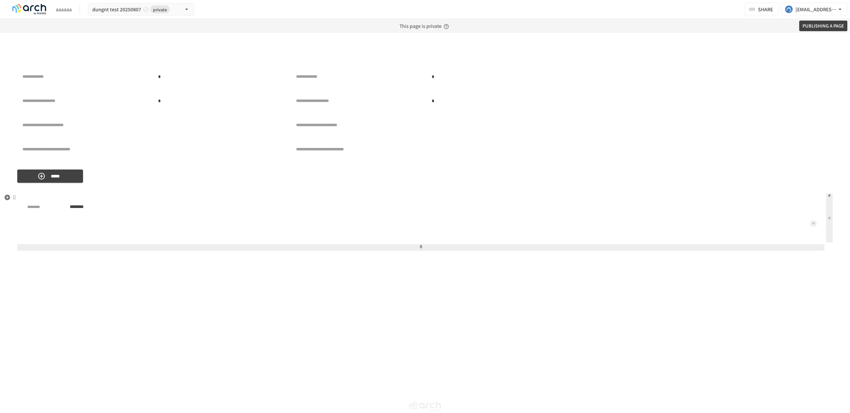
click at [815, 225] on button at bounding box center [813, 224] width 7 height 7
click at [813, 185] on font "Selecting an item" at bounding box center [814, 187] width 44 height 8
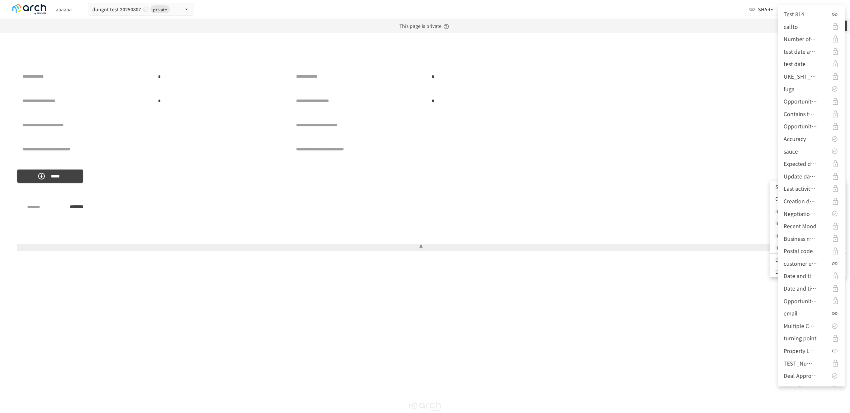
click at [800, 91] on div "fuga" at bounding box center [812, 89] width 56 height 9
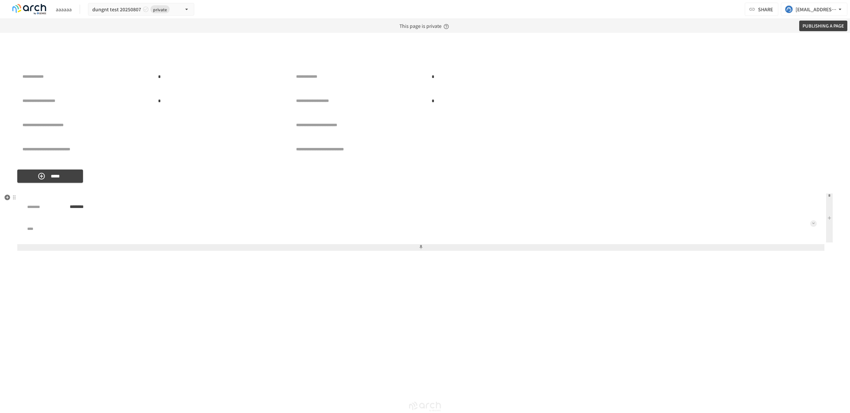
click at [815, 226] on button at bounding box center [813, 224] width 7 height 7
click at [830, 188] on font "Selecting an item" at bounding box center [814, 187] width 44 height 8
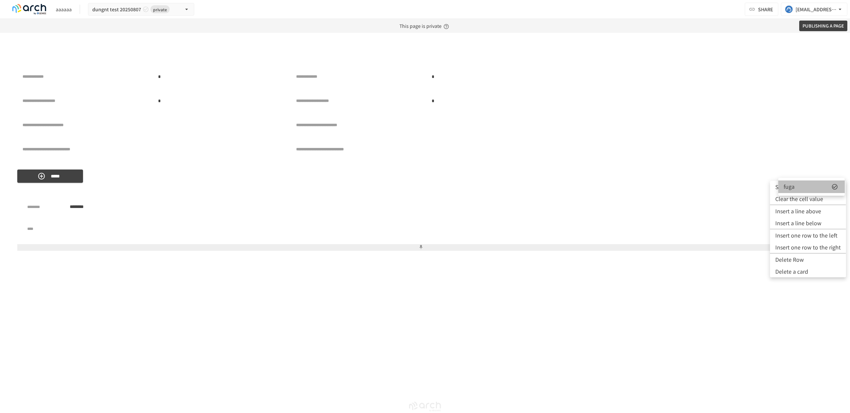
click at [834, 185] on icon at bounding box center [835, 187] width 7 height 7
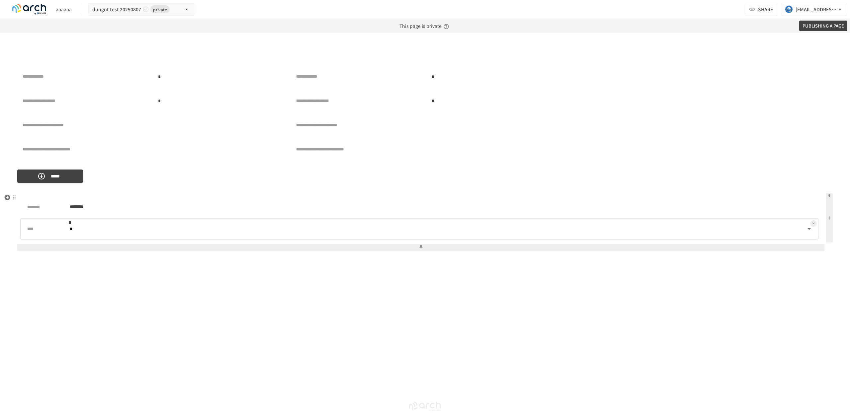
click at [796, 227] on body "**********" at bounding box center [425, 206] width 850 height 413
click at [773, 241] on li "hoge" at bounding box center [441, 245] width 750 height 13
type input "*"
click at [749, 251] on button at bounding box center [420, 247] width 807 height 7
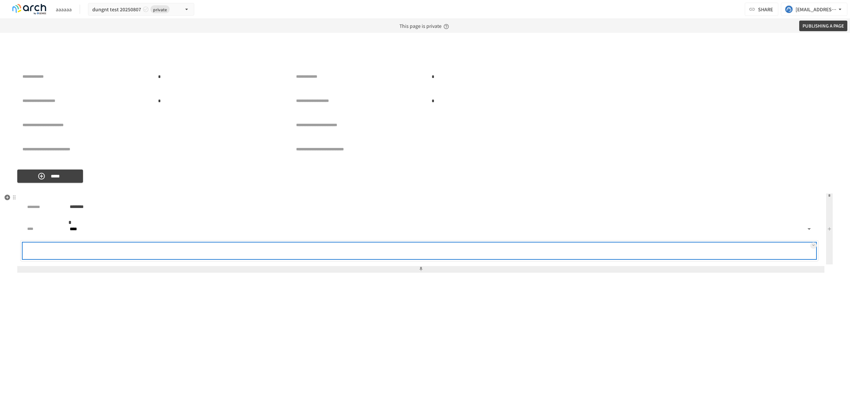
click at [768, 249] on div at bounding box center [441, 250] width 750 height 13
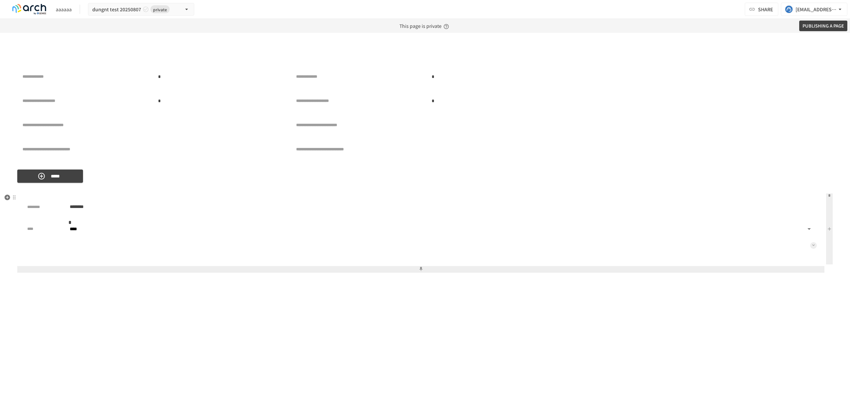
click at [813, 247] on icon at bounding box center [813, 245] width 3 height 3
click at [820, 213] on font "Selecting an item" at bounding box center [814, 209] width 44 height 8
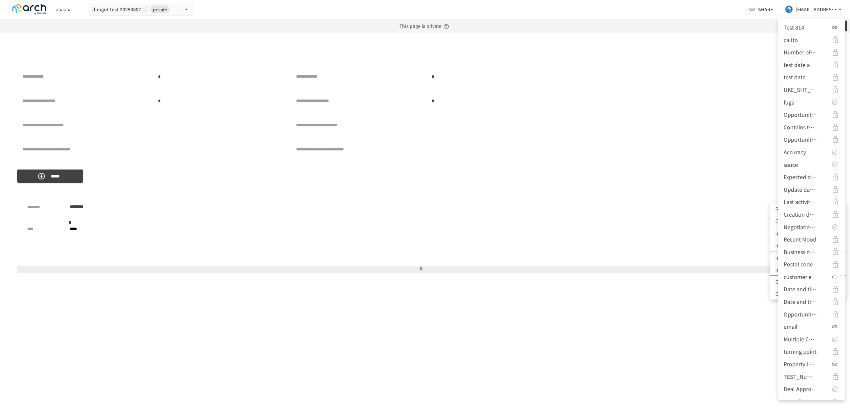
click at [817, 157] on li "Accuracy" at bounding box center [811, 152] width 66 height 13
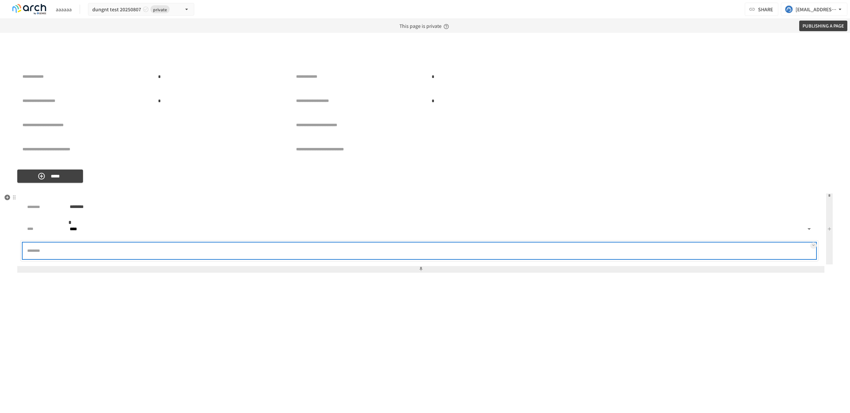
click at [749, 253] on div at bounding box center [441, 250] width 750 height 13
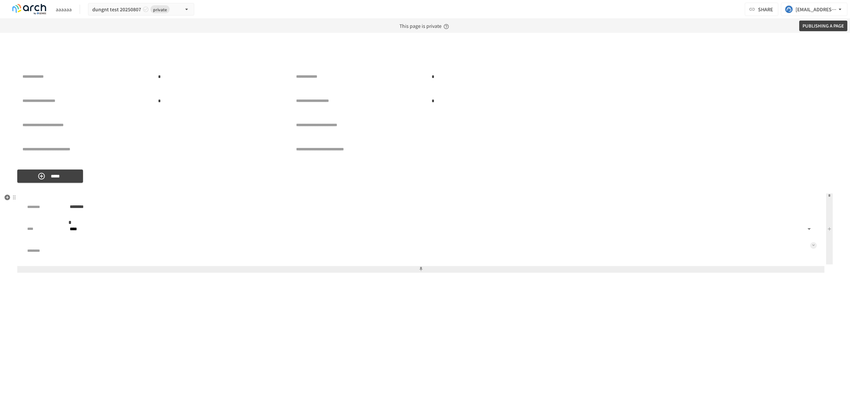
click at [821, 248] on div "******** ******** **** **** * * ********" at bounding box center [423, 234] width 813 height 81
click at [814, 247] on icon at bounding box center [813, 245] width 3 height 3
click at [818, 207] on font "Selecting an item" at bounding box center [814, 209] width 44 height 8
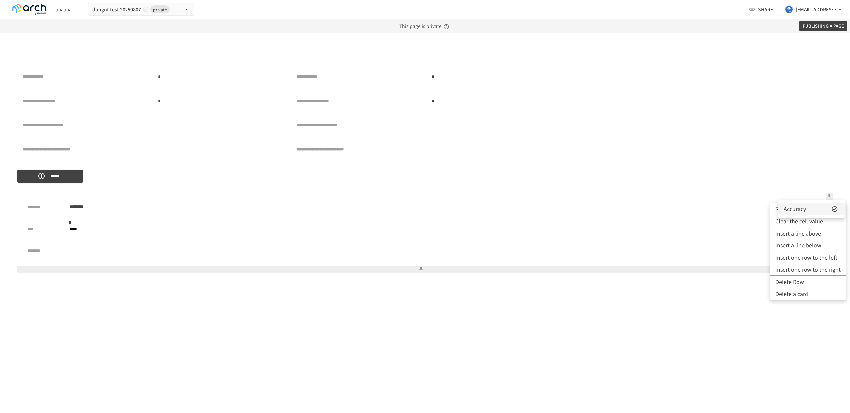
click at [834, 208] on icon at bounding box center [835, 209] width 7 height 7
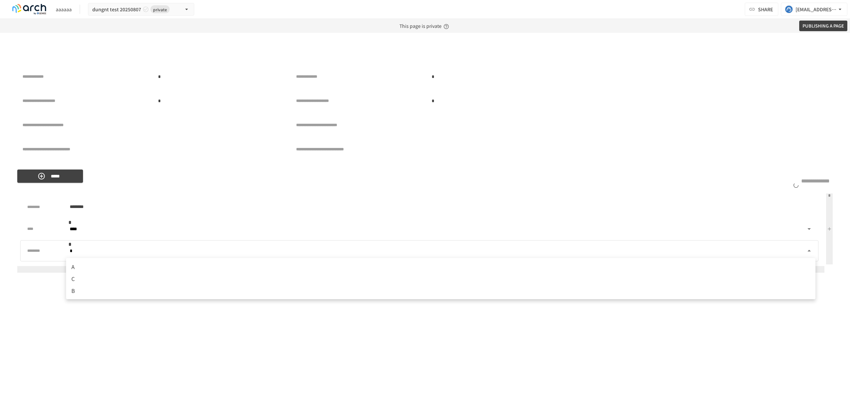
click at [801, 251] on body "**********" at bounding box center [425, 206] width 850 height 413
click at [771, 277] on li "C" at bounding box center [441, 280] width 750 height 13
type input "*"
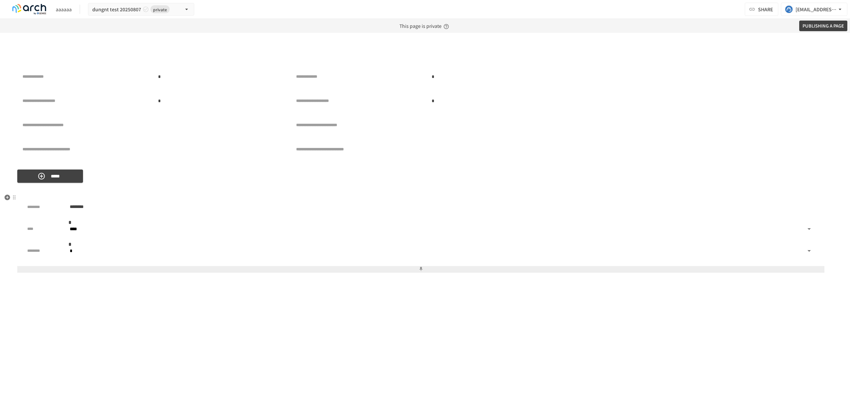
click at [626, 270] on button at bounding box center [420, 269] width 807 height 7
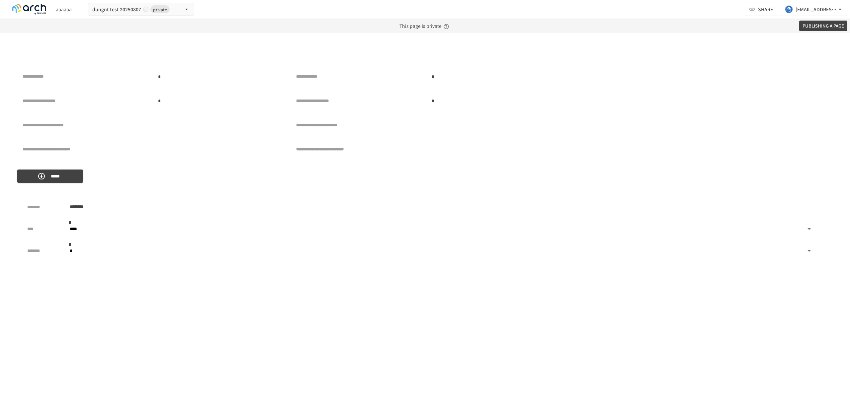
click at [615, 323] on div "**********" at bounding box center [425, 231] width 850 height 361
